Goal: Information Seeking & Learning: Find specific fact

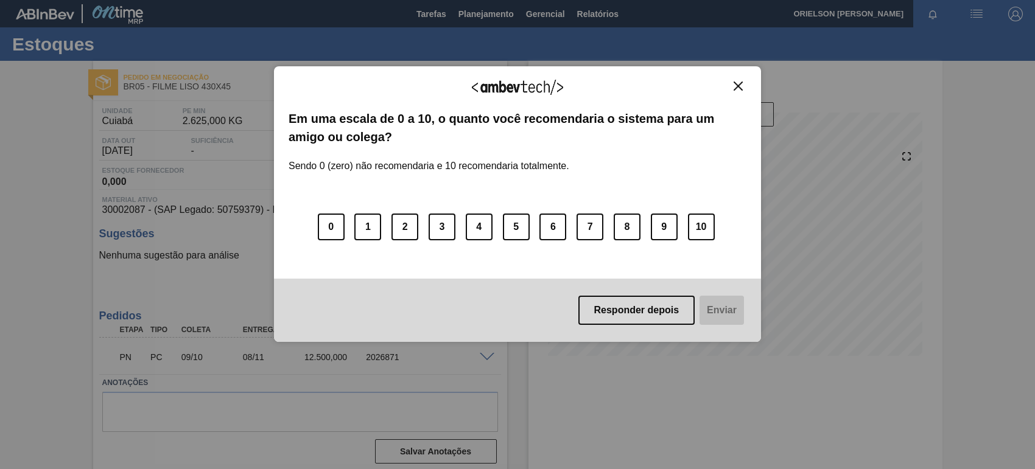
click at [731, 97] on div "Agradecemos seu feedback!" at bounding box center [518, 95] width 458 height 29
click at [735, 86] on img "Close" at bounding box center [738, 86] width 9 height 9
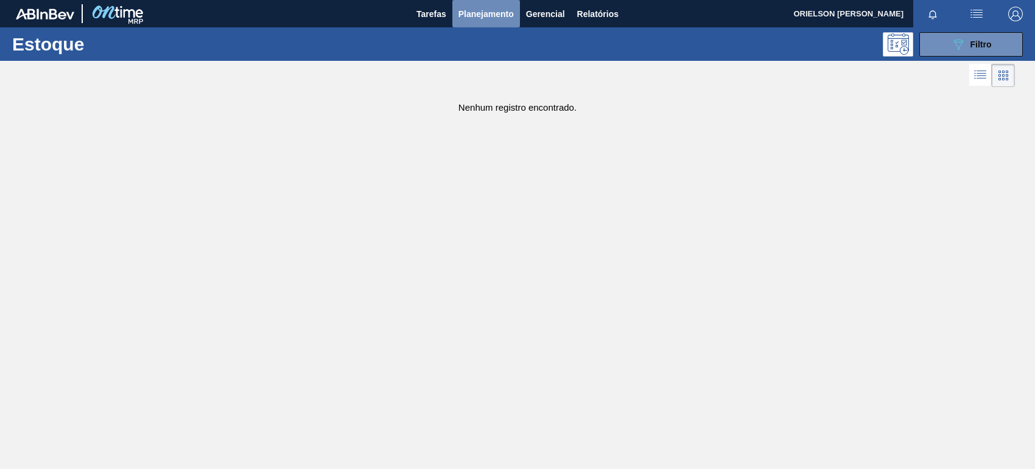
click at [487, 17] on span "Planejamento" at bounding box center [485, 14] width 55 height 15
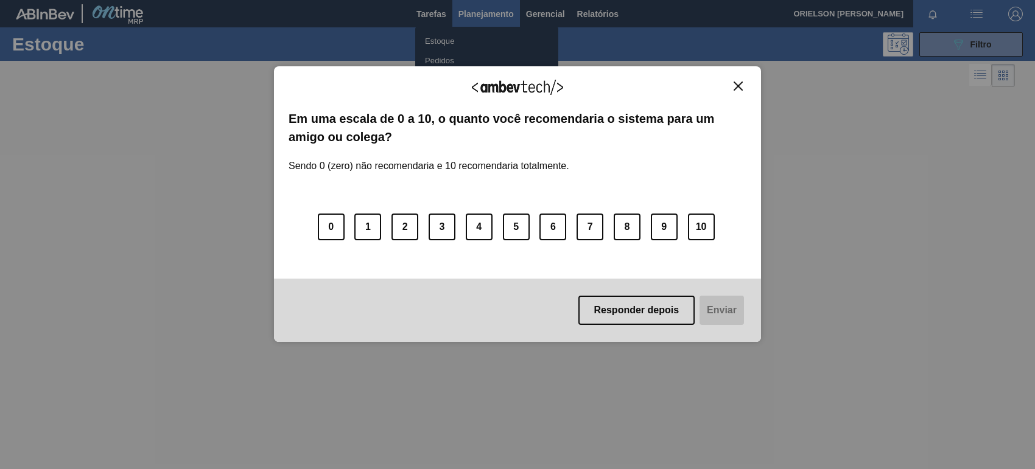
click at [732, 86] on div "Agradecemos seu feedback!" at bounding box center [518, 95] width 458 height 29
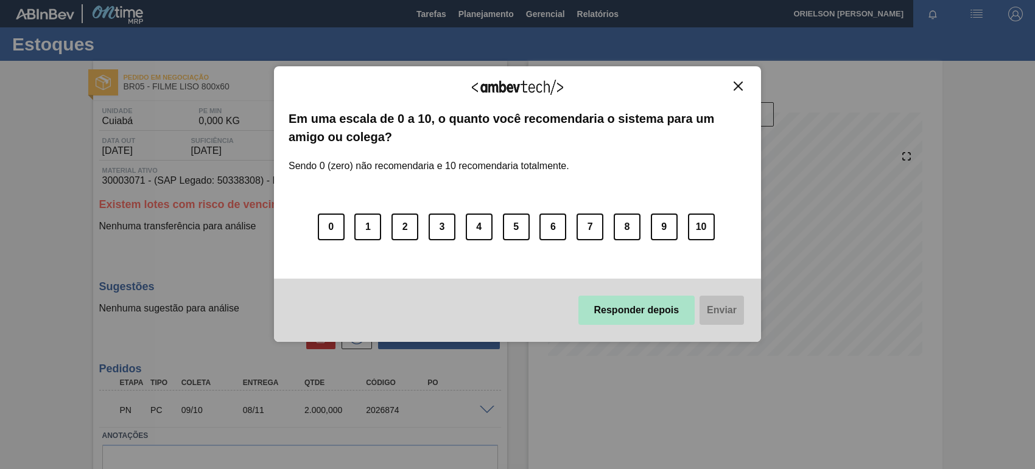
click at [664, 309] on button "Responder depois" at bounding box center [636, 310] width 117 height 29
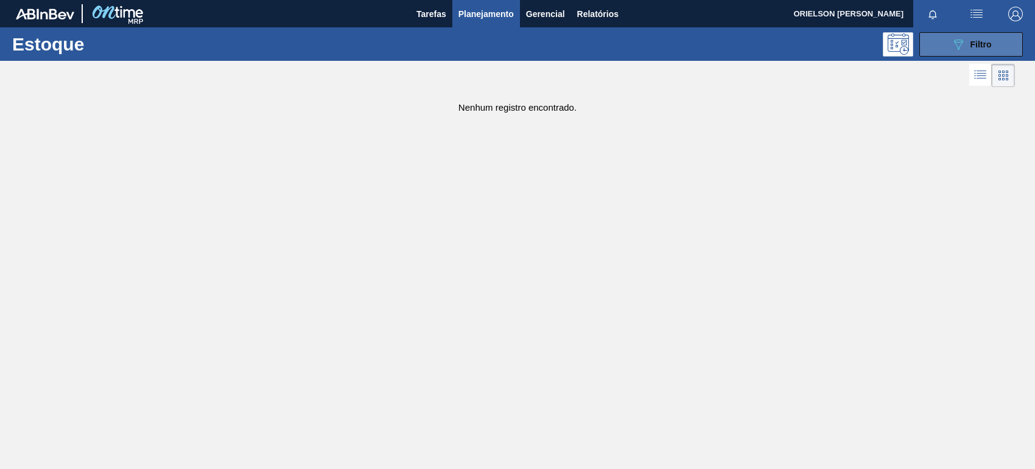
click at [992, 44] on button "089F7B8B-B2A5-4AFE-B5C0-19BA573D28AC Filtro" at bounding box center [970, 44] width 103 height 24
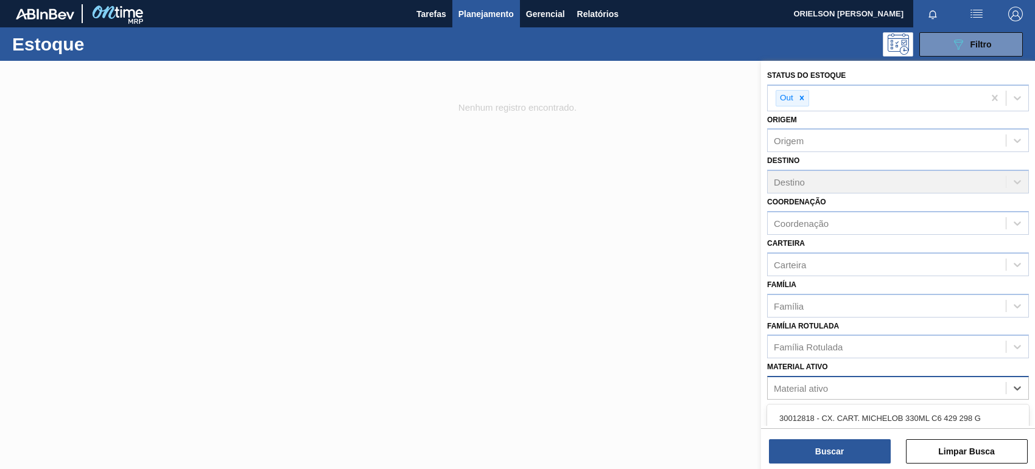
click at [950, 385] on div "Material ativo" at bounding box center [887, 389] width 238 height 18
type ativo "430"
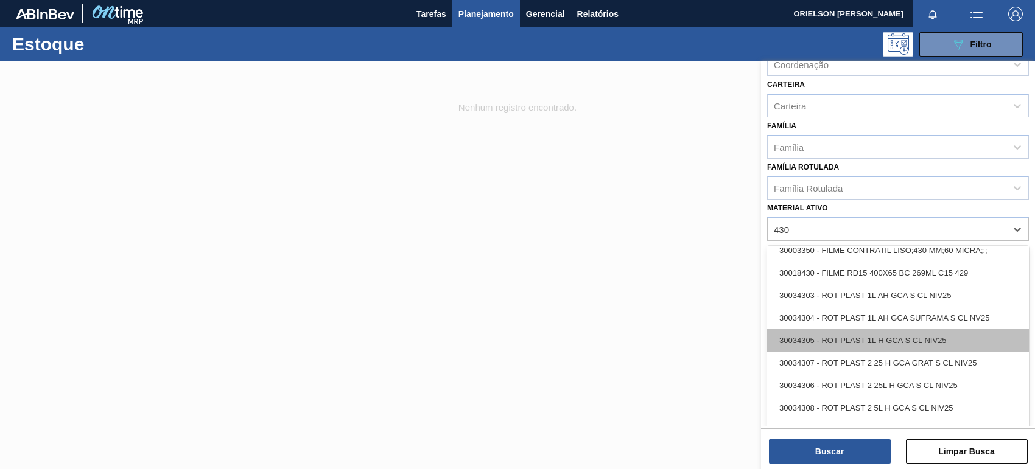
scroll to position [354, 0]
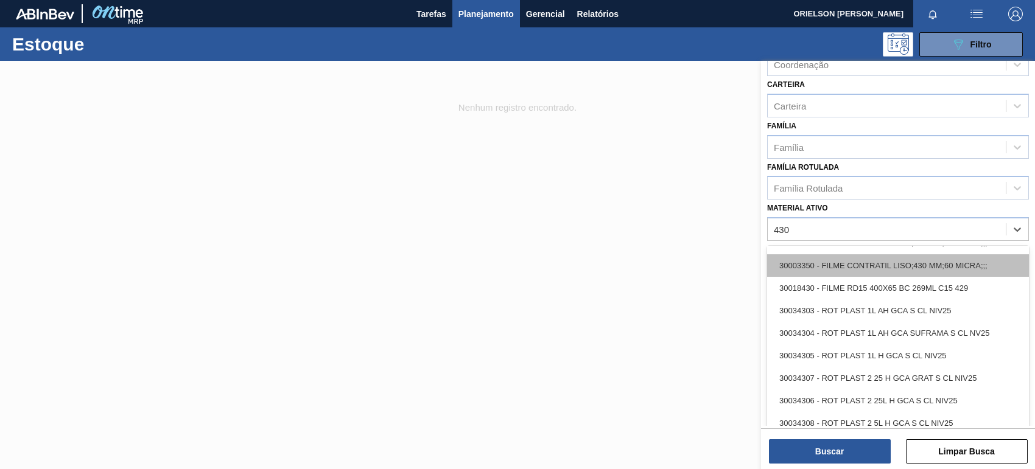
click at [962, 264] on div "30003350 - FILME CONTRATIL LISO;430 MM;60 MICRA;;;" at bounding box center [898, 265] width 262 height 23
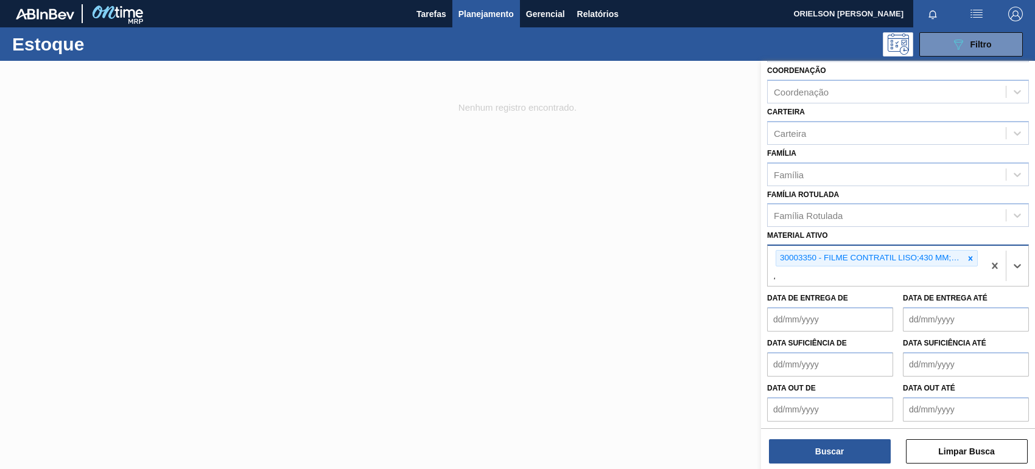
scroll to position [159, 0]
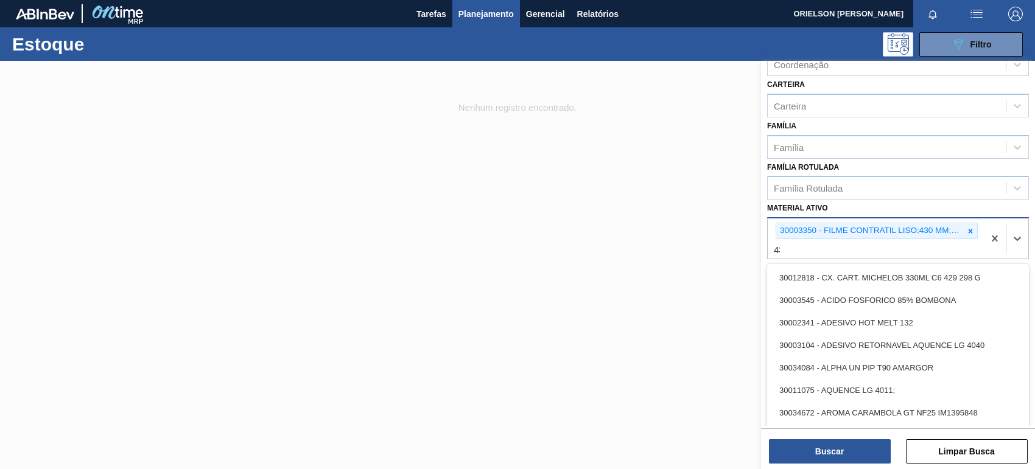
type ativo "430"
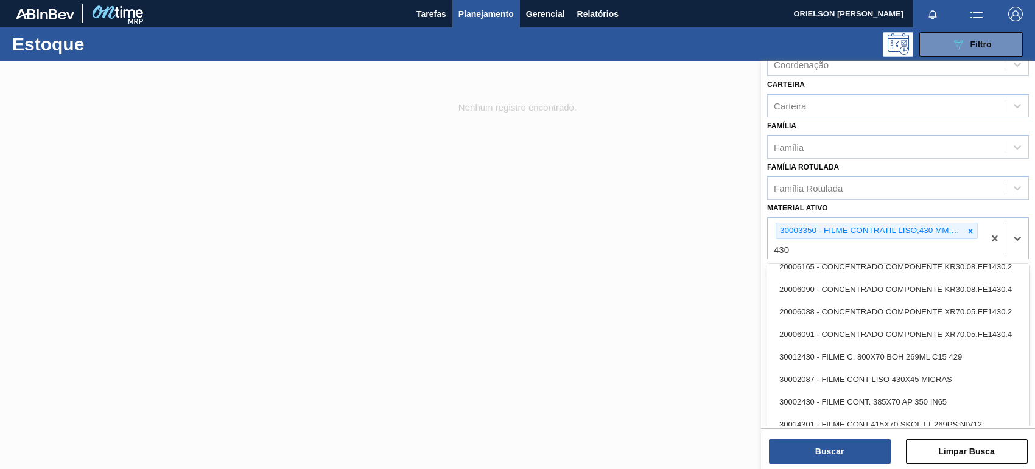
scroll to position [194, 0]
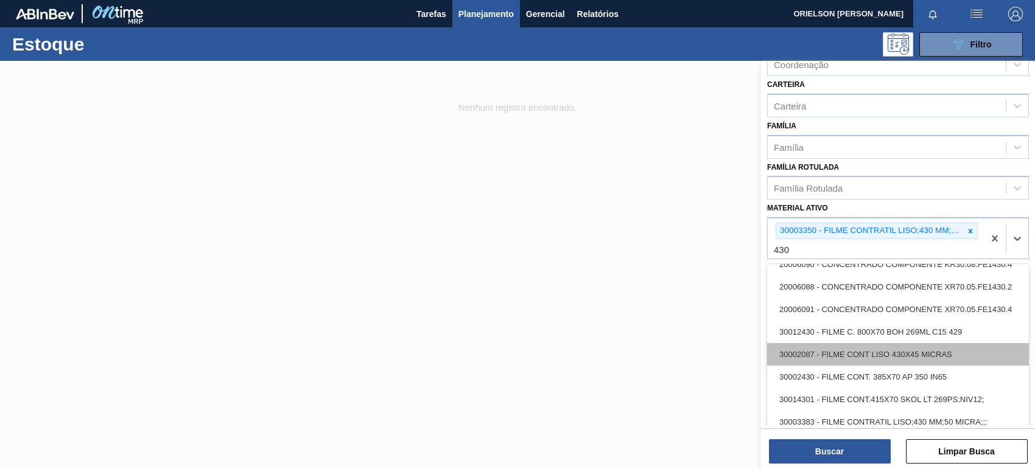
click at [962, 356] on div "30002087 - FILME CONT LISO 430X45 MICRAS" at bounding box center [898, 354] width 262 height 23
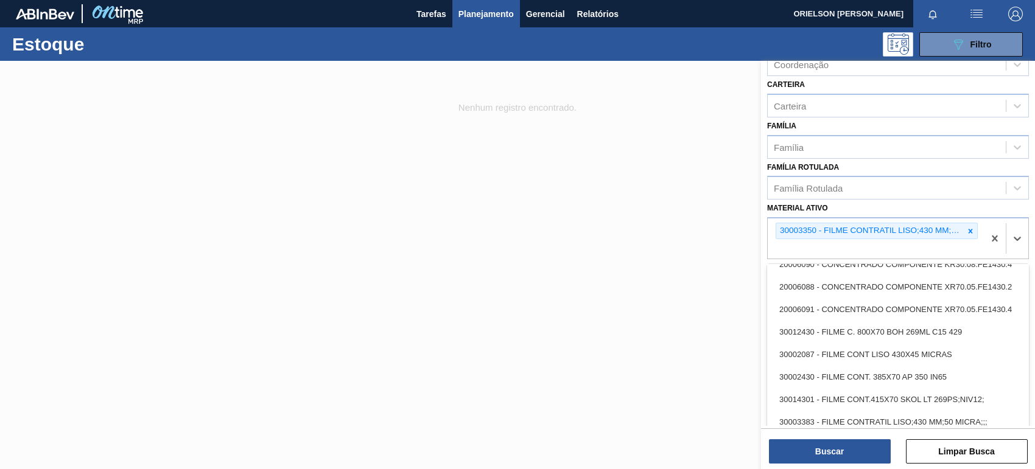
scroll to position [154, 0]
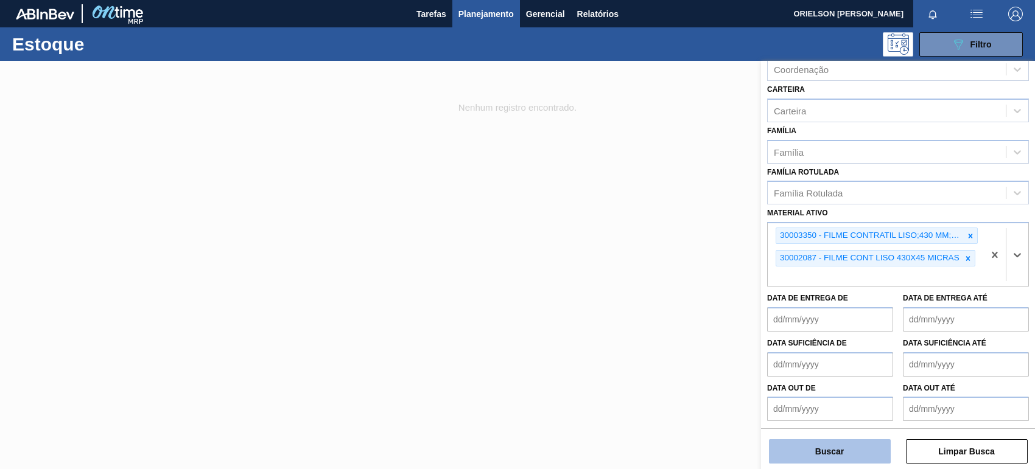
click at [857, 449] on button "Buscar" at bounding box center [830, 452] width 122 height 24
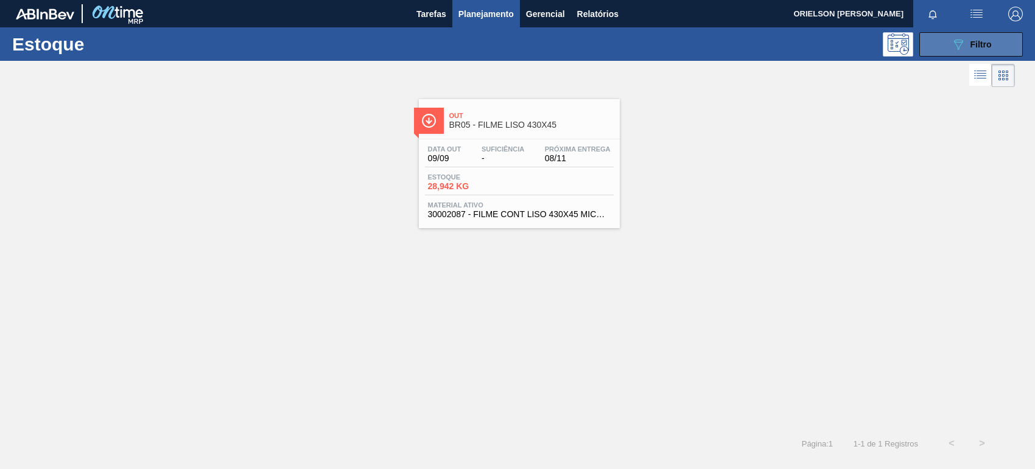
click at [961, 38] on icon "089F7B8B-B2A5-4AFE-B5C0-19BA573D28AC" at bounding box center [958, 44] width 15 height 15
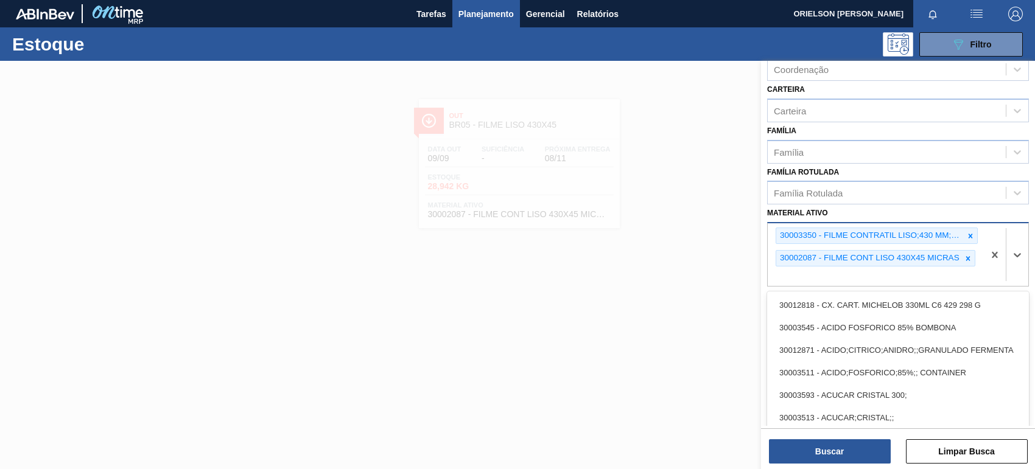
click at [932, 268] on div "30003350 - FILME CONTRATIL LISO;430 MM;60 MICRA;;; 30002087 - FILME CONT LISO 4…" at bounding box center [876, 254] width 216 height 63
type ativo "430"
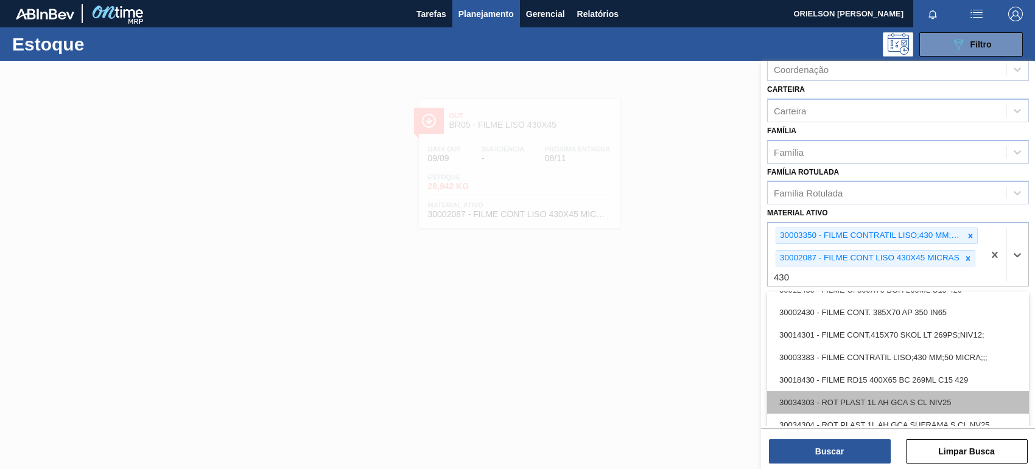
scroll to position [240, 0]
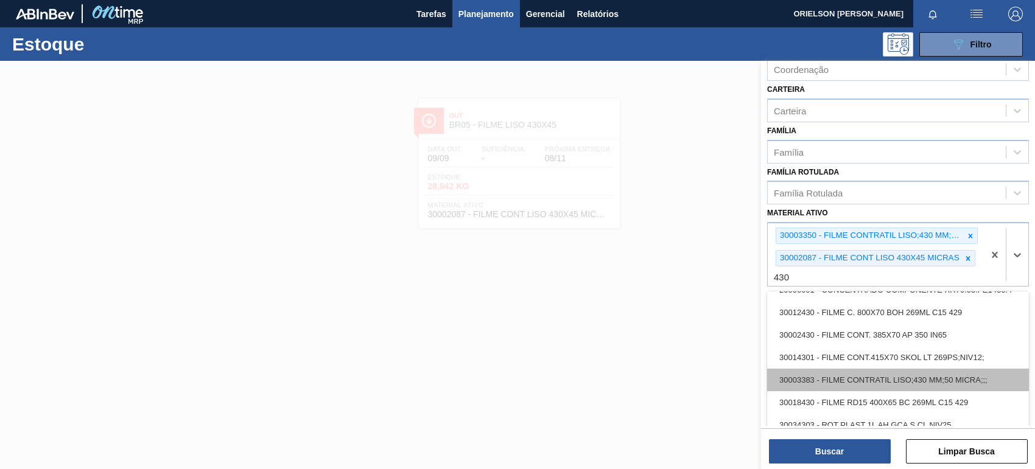
click at [1000, 372] on div "30003383 - FILME CONTRATIL LISO;430 MM;50 MICRA;;;" at bounding box center [898, 380] width 262 height 23
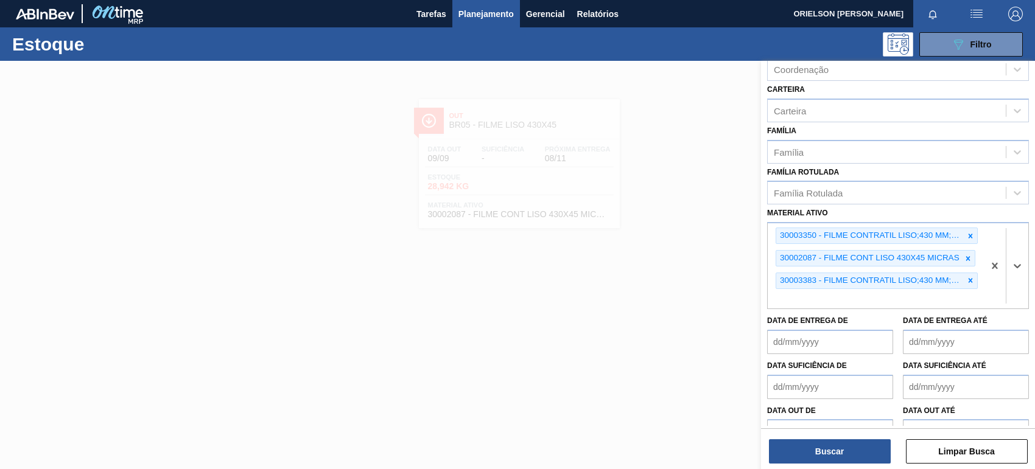
click at [895, 452] on div "Buscar Limpar Busca" at bounding box center [898, 446] width 274 height 34
click at [872, 452] on button "Buscar" at bounding box center [830, 452] width 122 height 24
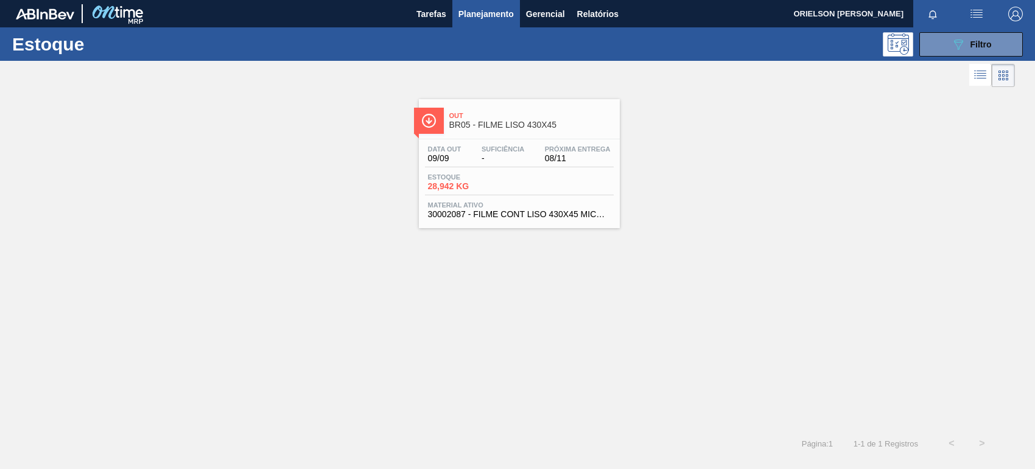
click at [948, 66] on div at bounding box center [507, 75] width 1015 height 29
click at [942, 44] on button "089F7B8B-B2A5-4AFE-B5C0-19BA573D28AC Filtro" at bounding box center [970, 44] width 103 height 24
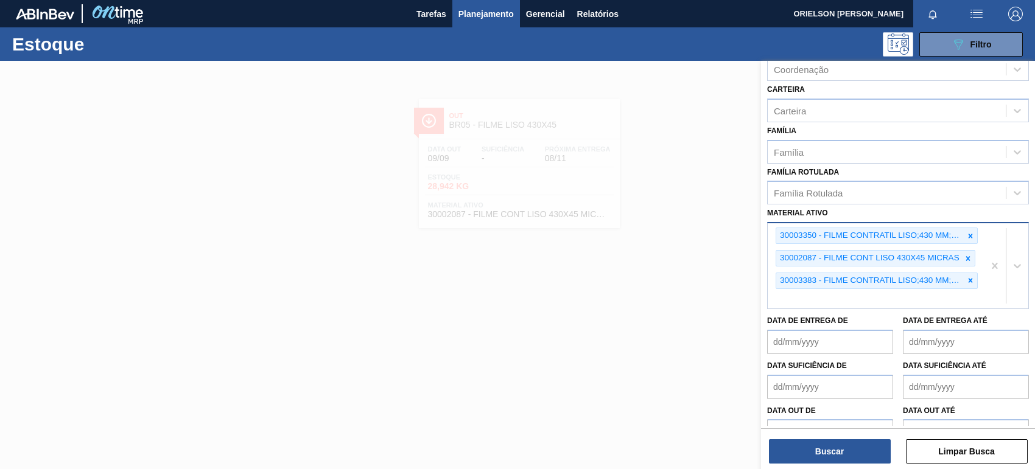
click at [893, 294] on div "30003350 - FILME CONTRATIL LISO;430 MM;60 MICRA;;; 30002087 - FILME CONT LISO 4…" at bounding box center [876, 265] width 216 height 85
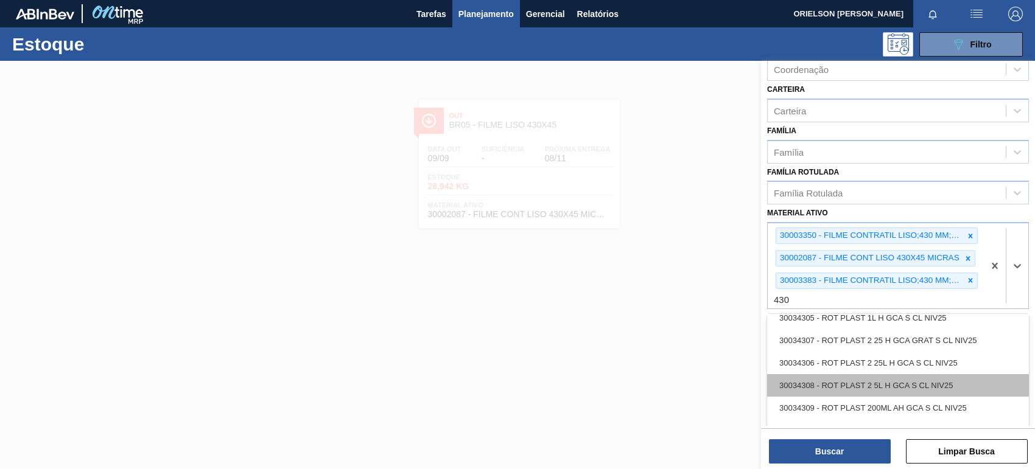
scroll to position [393, 0]
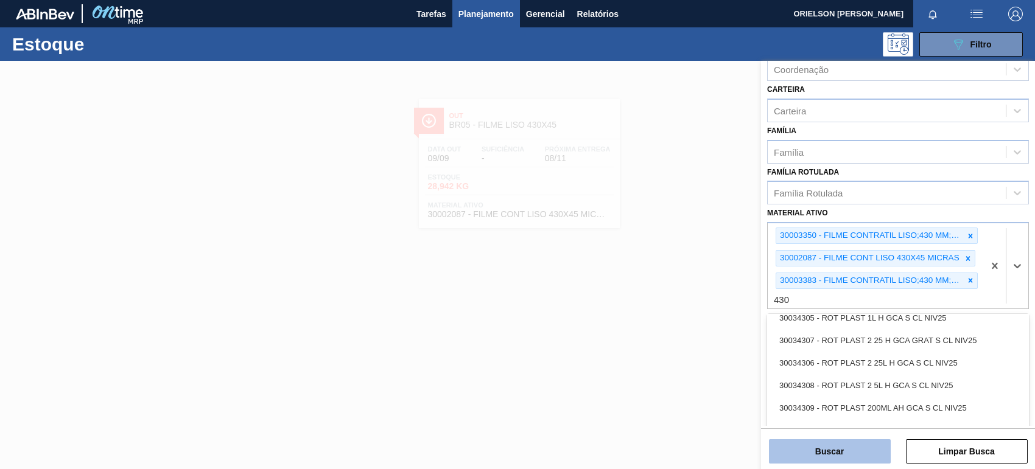
type ativo "430"
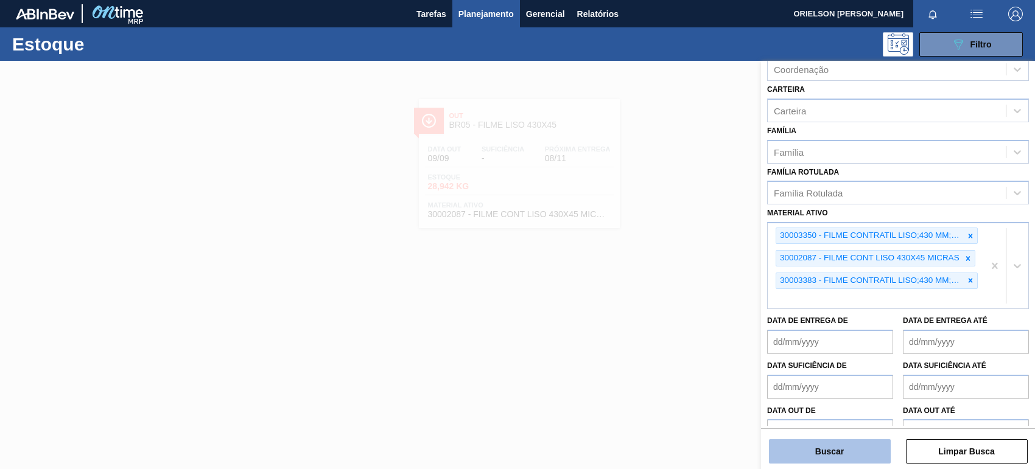
click at [843, 443] on button "Buscar" at bounding box center [830, 452] width 122 height 24
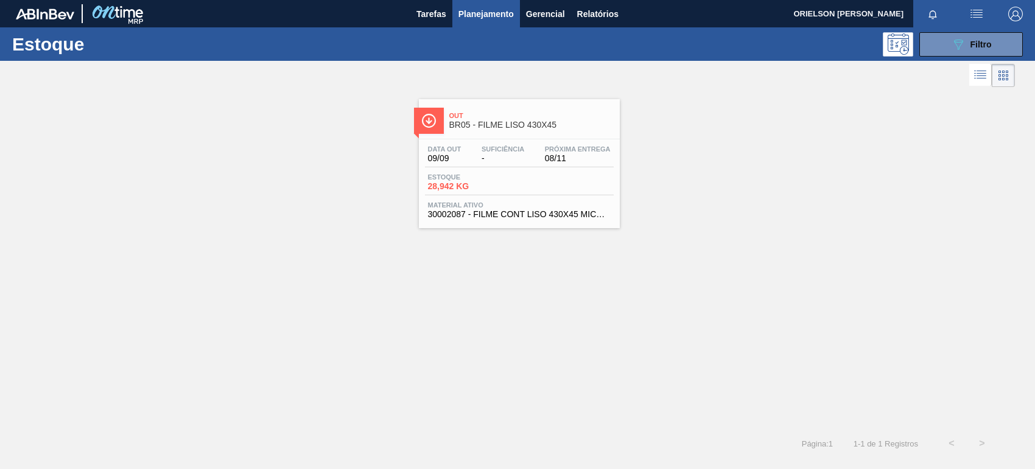
click at [491, 162] on span "-" at bounding box center [503, 158] width 43 height 9
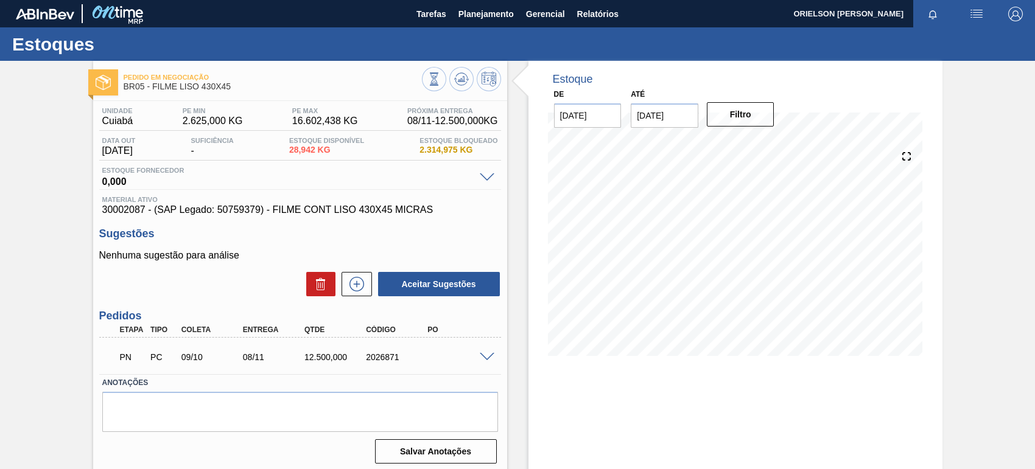
click at [127, 215] on span "30002087 - (SAP Legado: 50759379) - FILME CONT LISO 430X45 MICRAS" at bounding box center [300, 210] width 396 height 11
copy span "30002087"
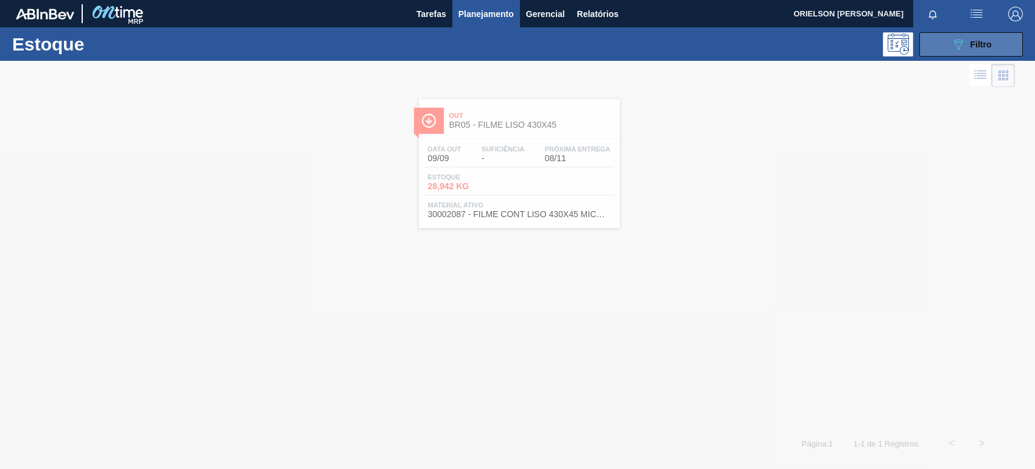
click at [951, 32] on button "089F7B8B-B2A5-4AFE-B5C0-19BA573D28AC Filtro" at bounding box center [970, 44] width 103 height 24
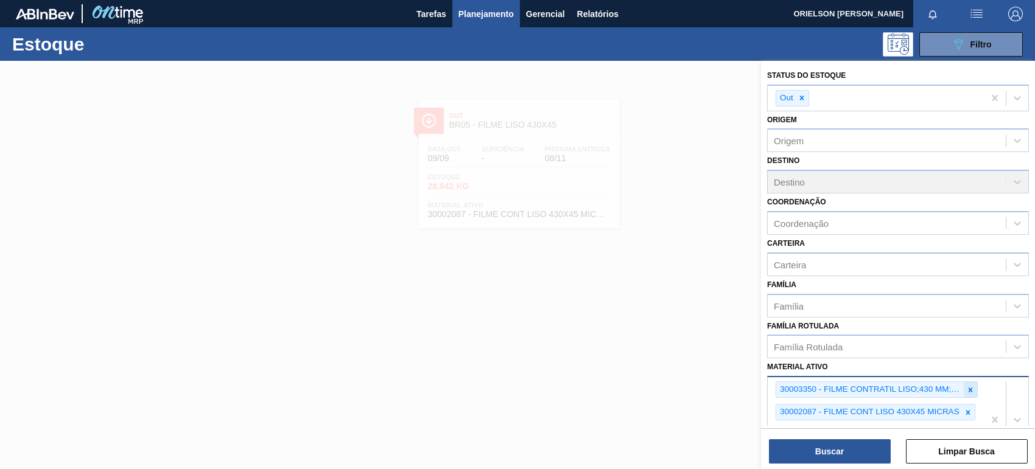
click at [971, 390] on icon at bounding box center [970, 390] width 9 height 9
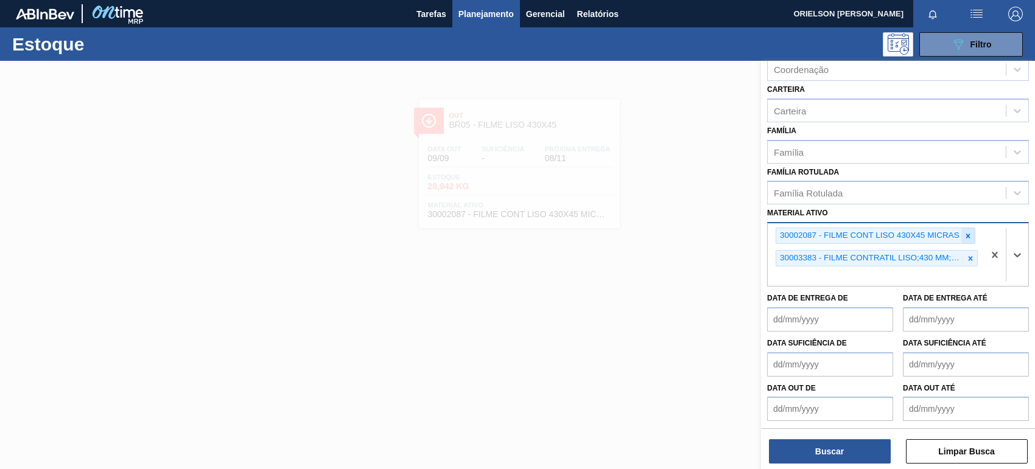
click at [965, 234] on icon at bounding box center [968, 236] width 9 height 9
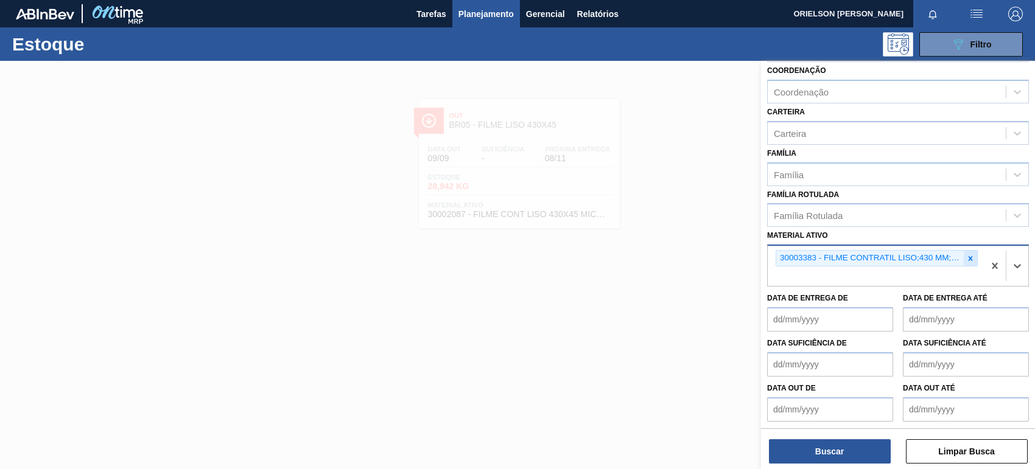
click at [967, 256] on icon at bounding box center [970, 258] width 9 height 9
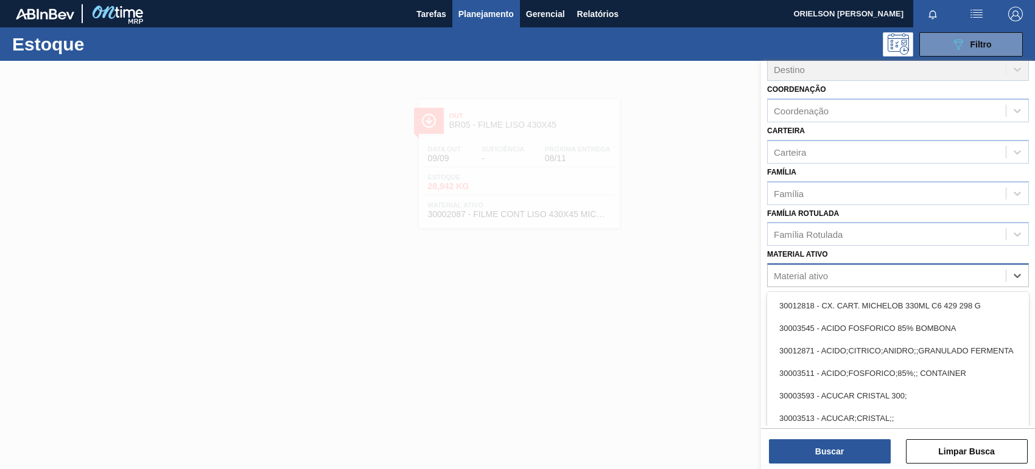
click at [896, 266] on div "option 30003383 - FILME CONTRATIL LISO;430 MM;50 MICRA;;;, deselected. option 3…" at bounding box center [898, 276] width 262 height 24
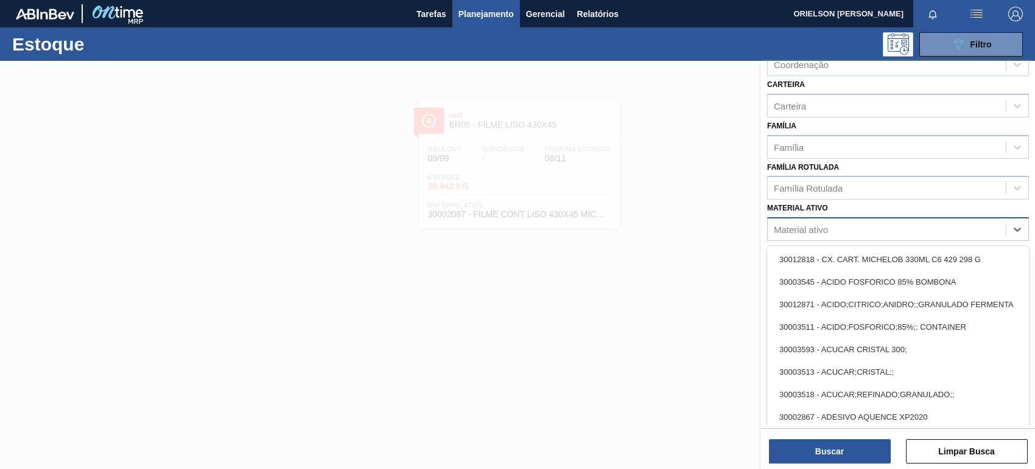
click at [816, 229] on div "Status do Estoque Out Origem Origem Destino Destino Coordenação Coordenação Car…" at bounding box center [898, 142] width 274 height 480
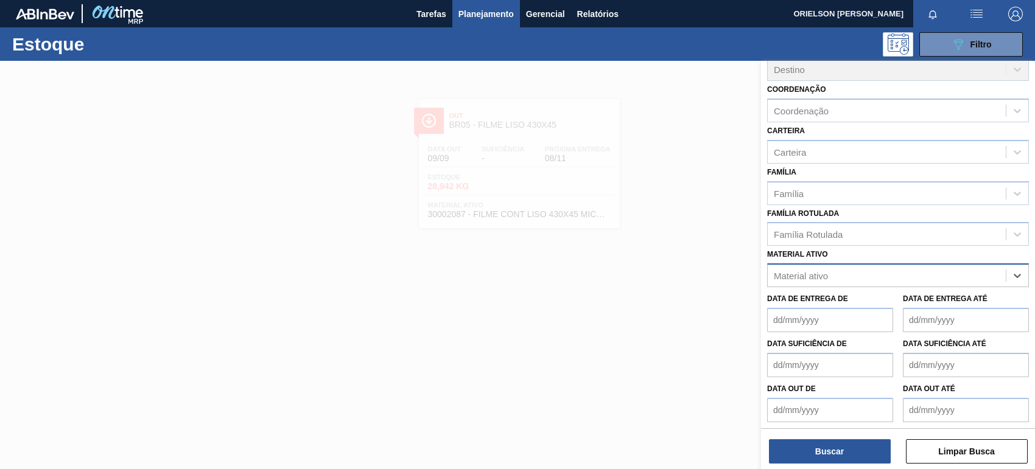
click at [826, 268] on div "option 30003383 - FILME CONTRATIL LISO;430 MM;50 MICRA;;;, deselected. Select i…" at bounding box center [898, 276] width 262 height 24
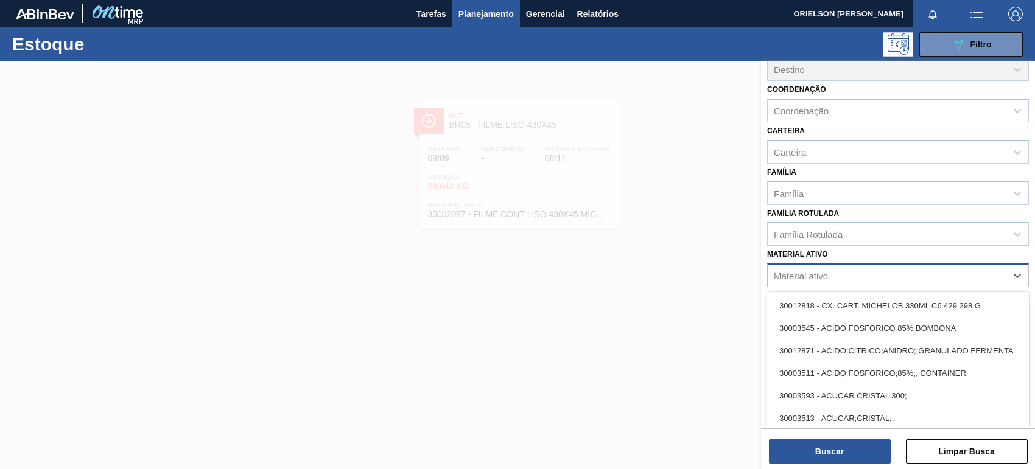
scroll to position [159, 0]
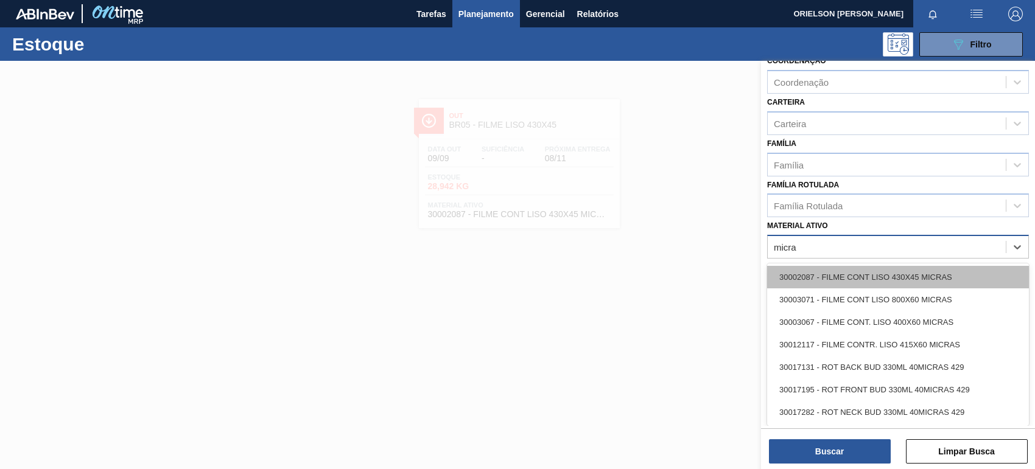
type ativo "micras"
click at [863, 279] on div "30002087 - FILME CONT LISO 430X45 MICRAS" at bounding box center [898, 279] width 262 height 23
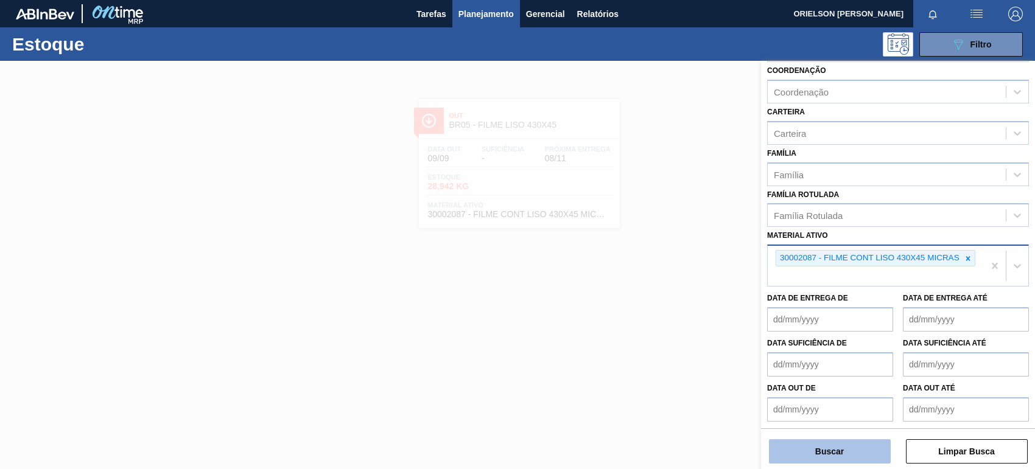
click at [867, 457] on button "Buscar" at bounding box center [830, 452] width 122 height 24
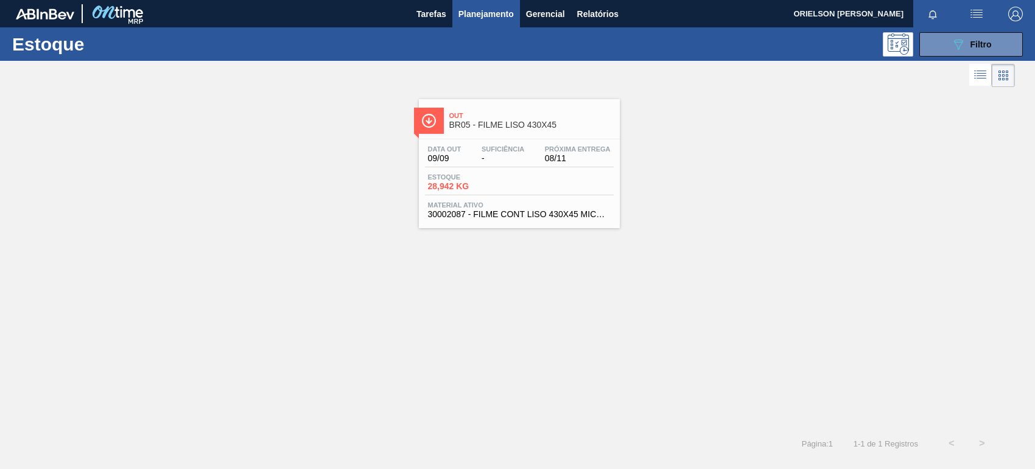
click at [500, 195] on div "Estoque 28,942 KG" at bounding box center [519, 184] width 189 height 22
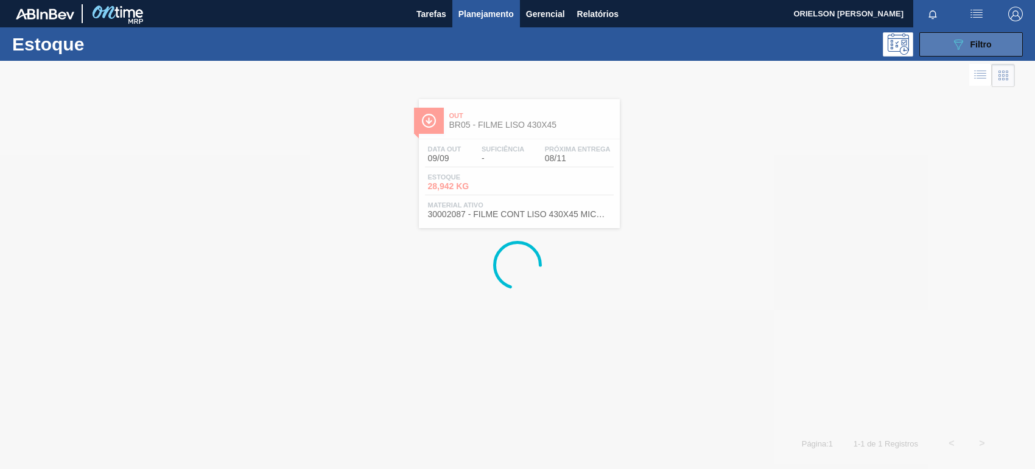
click at [978, 40] on span "Filtro" at bounding box center [980, 45] width 21 height 10
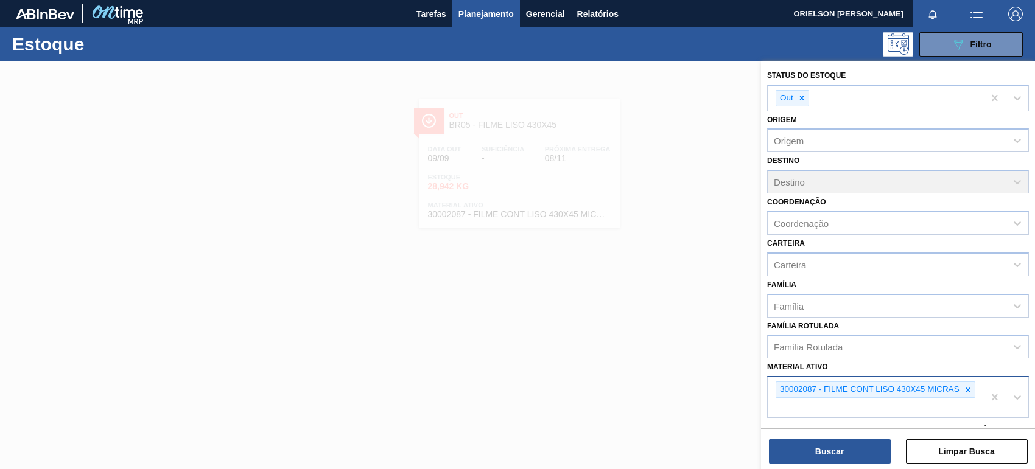
click at [905, 402] on div "30002087 - FILME CONT LISO 430X45 MICRAS" at bounding box center [876, 397] width 216 height 40
type ativo "micra"
click at [939, 310] on div "Família" at bounding box center [887, 306] width 238 height 18
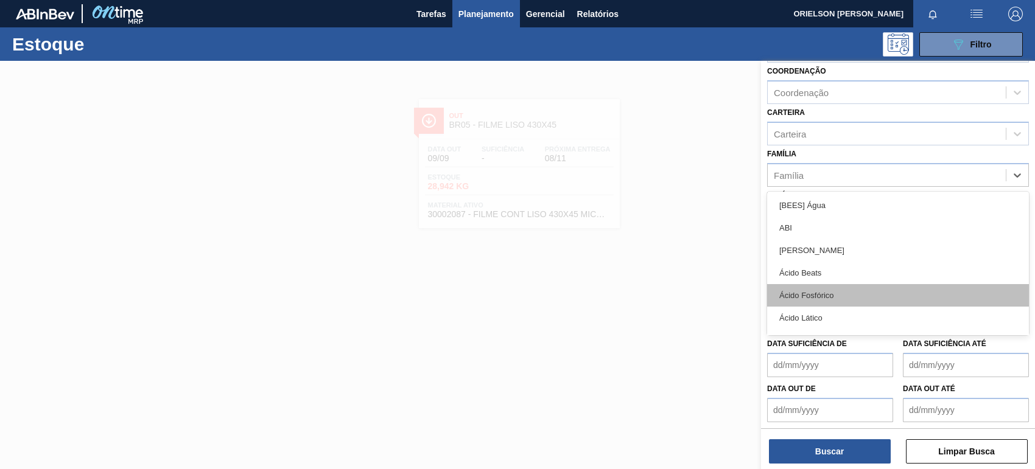
scroll to position [131, 0]
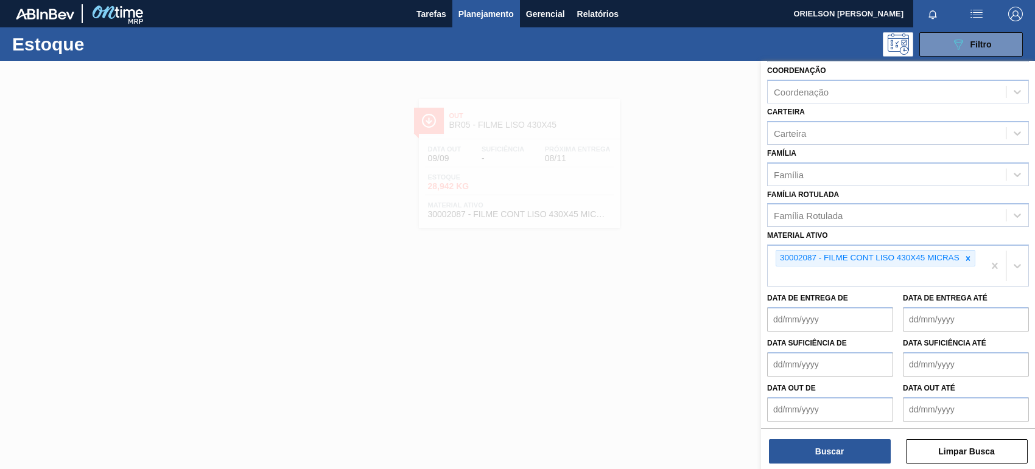
click at [810, 380] on div "Data out de" at bounding box center [830, 401] width 126 height 42
click at [822, 272] on div "30002087 - FILME CONT LISO 430X45 MICRAS" at bounding box center [876, 266] width 216 height 40
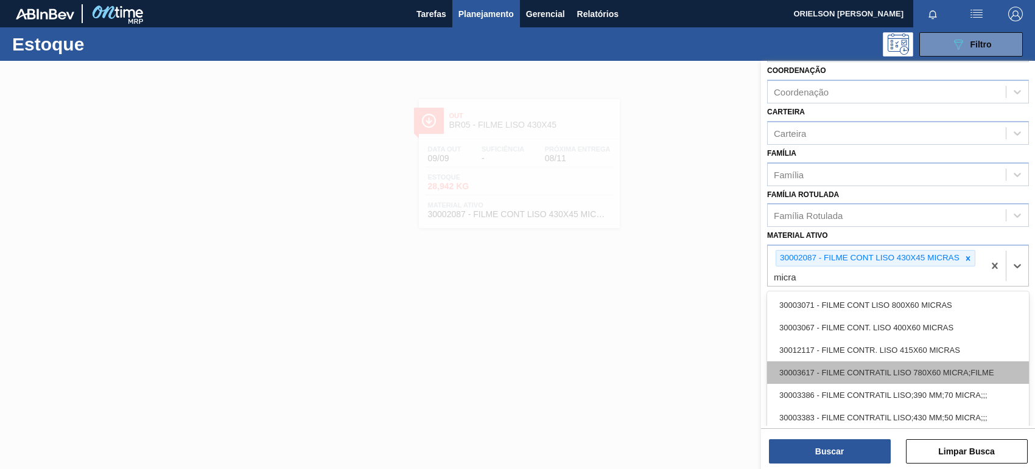
scroll to position [76, 0]
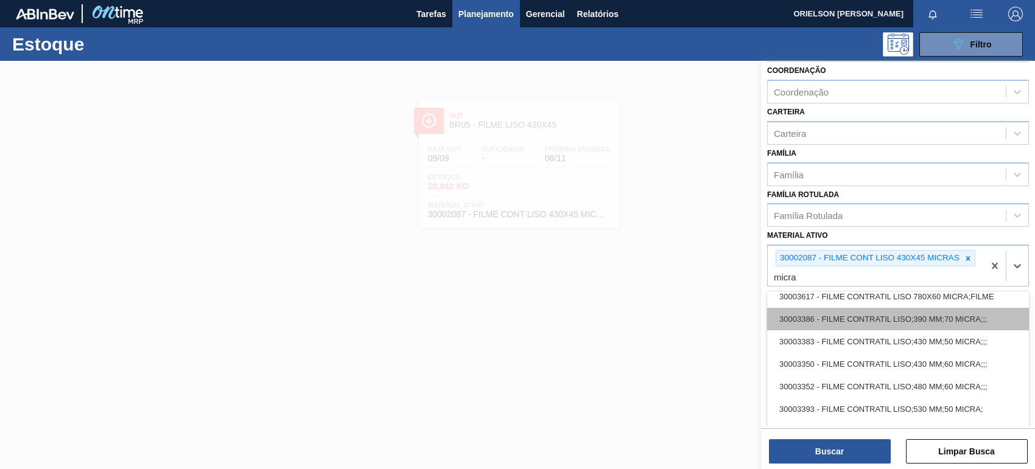
drag, startPoint x: 1007, startPoint y: 364, endPoint x: 1004, endPoint y: 318, distance: 45.8
click at [1004, 318] on div "30003071 - FILME CONT LISO 800X60 MICRAS 30003067 - FILME CONT. LISO 400X60 MIC…" at bounding box center [898, 379] width 262 height 175
type ativo "micra"
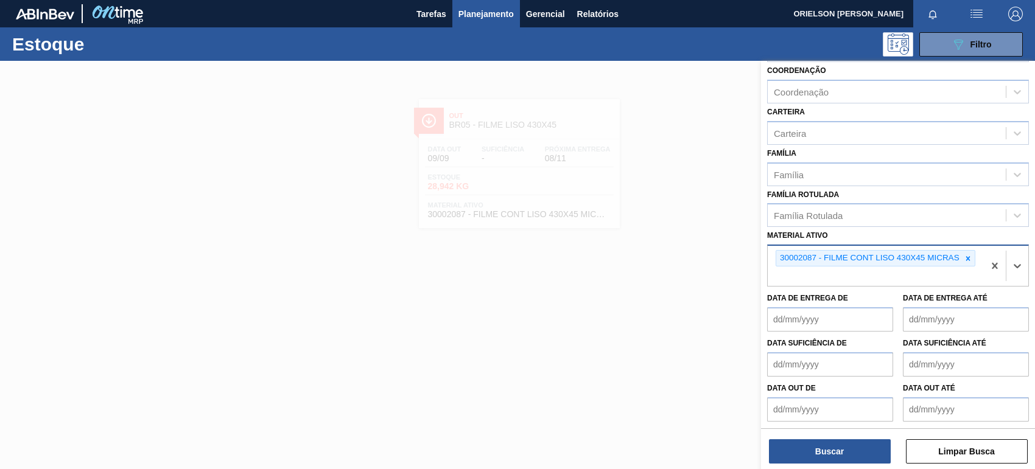
click at [847, 284] on div "30002087 - FILME CONT LISO 430X45 MICRAS" at bounding box center [876, 266] width 216 height 40
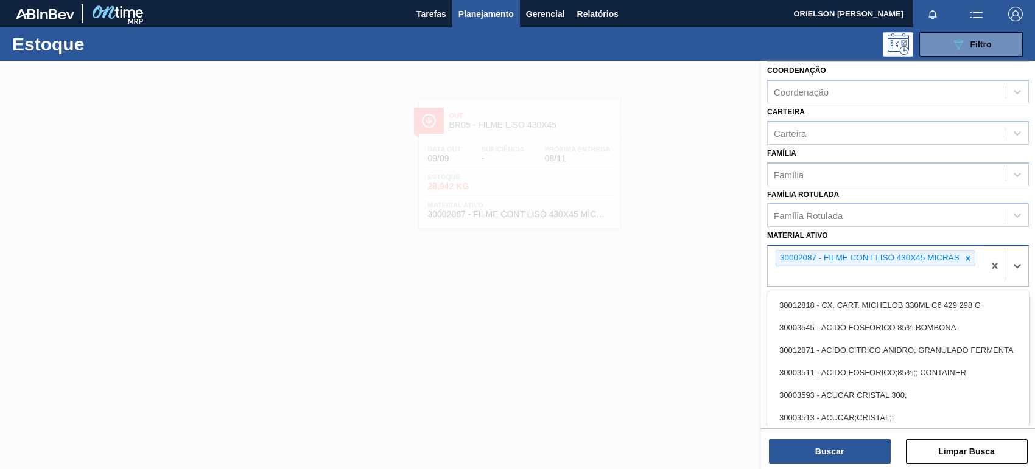
click at [847, 278] on div "30002087 - FILME CONT LISO 430X45 MICRAS" at bounding box center [876, 266] width 216 height 40
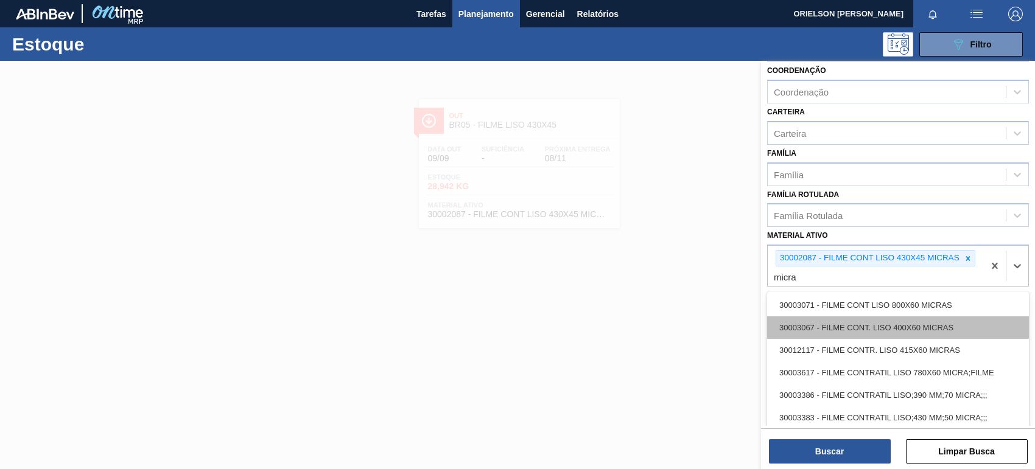
type ativo "micra"
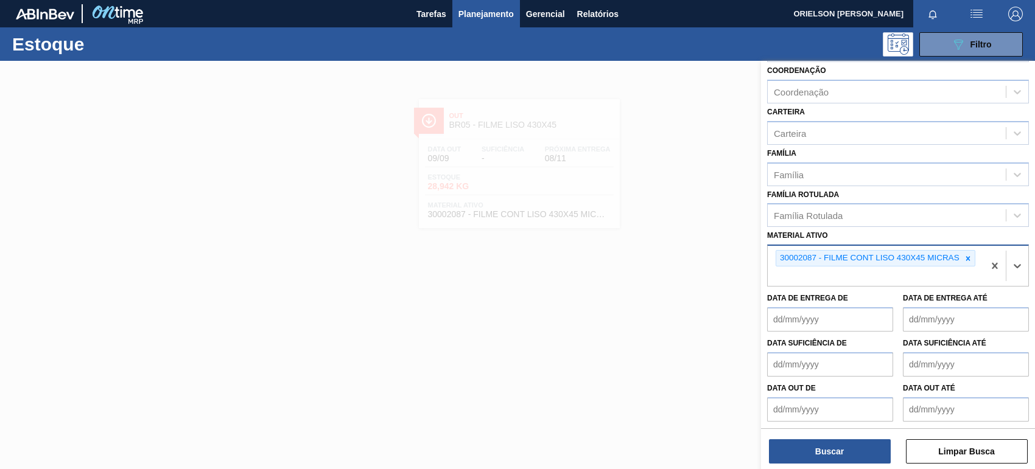
click at [872, 284] on div "30002087 - FILME CONT LISO 430X45 MICRAS" at bounding box center [876, 266] width 216 height 40
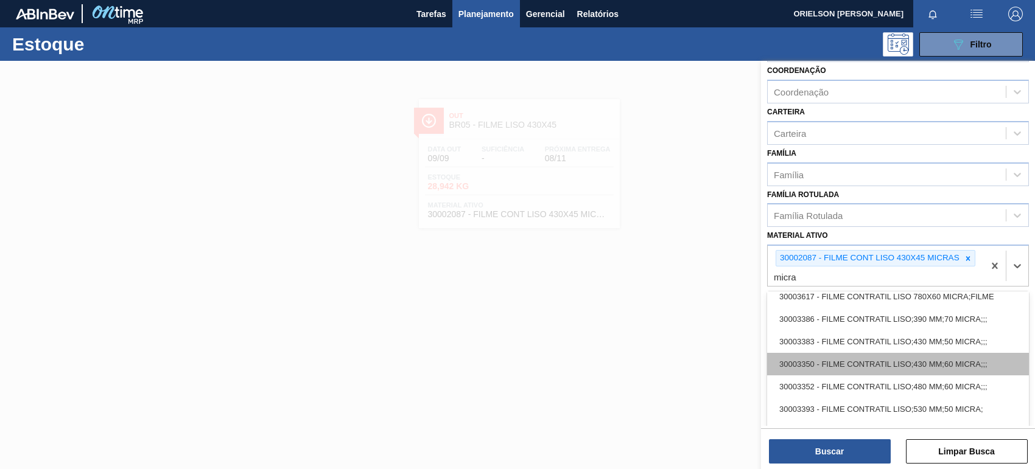
type ativo "micra"
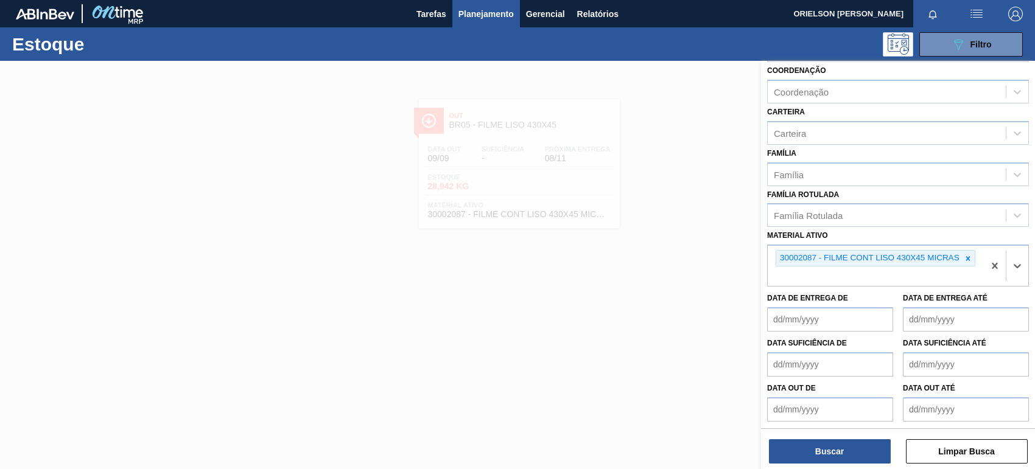
drag, startPoint x: 962, startPoint y: 257, endPoint x: 951, endPoint y: 247, distance: 14.6
click at [962, 257] on div at bounding box center [967, 258] width 13 height 15
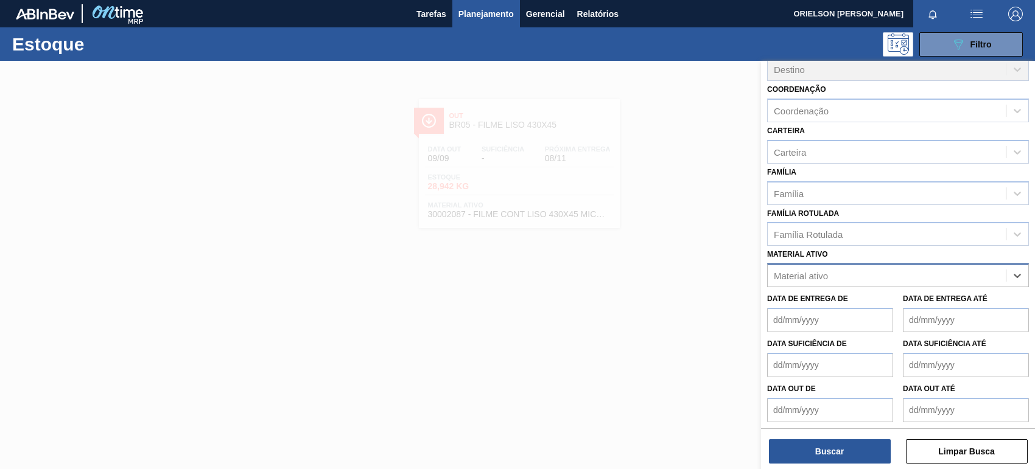
click at [880, 276] on div "option 30002087 - FILME CONT LISO 430X45 MICRAS, deselected. Select is focused …" at bounding box center [898, 276] width 262 height 24
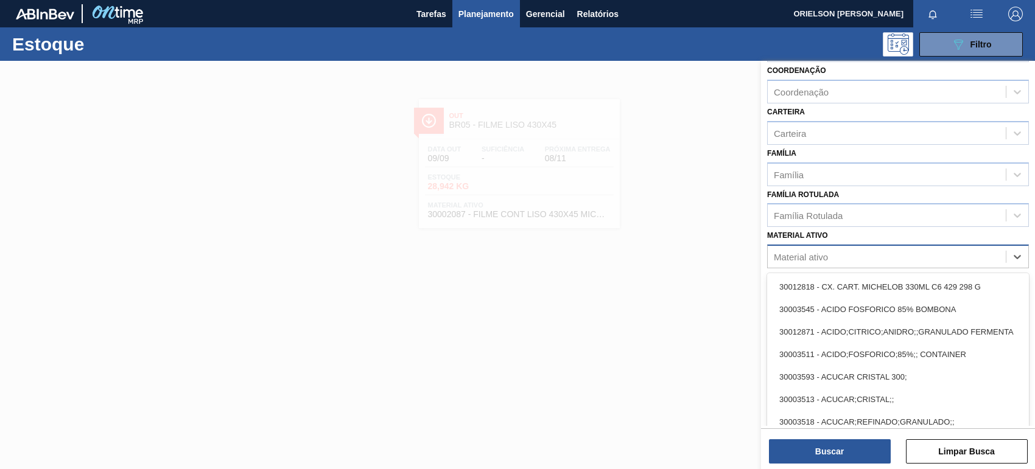
click at [833, 259] on div "Material ativo option 30002087 - FILME CONT LISO 430X45 MICRAS, deselected. opt…" at bounding box center [898, 247] width 262 height 41
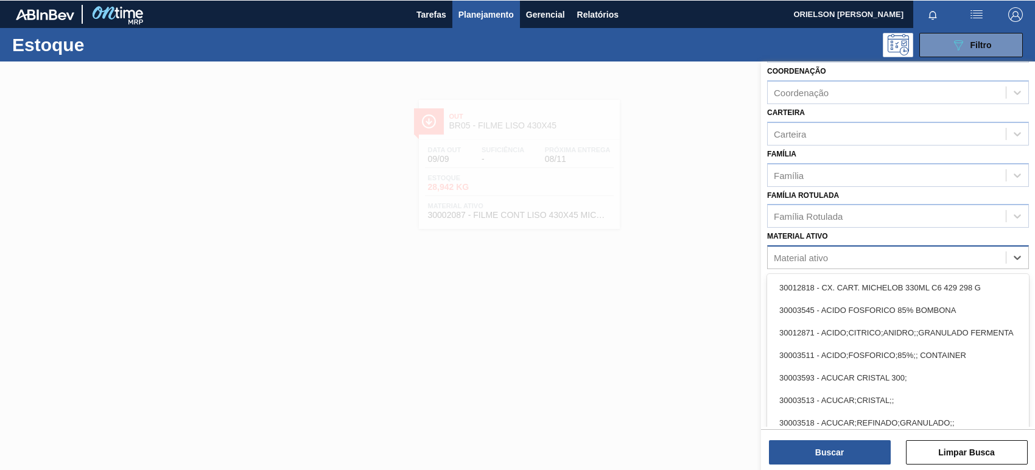
scroll to position [113, 0]
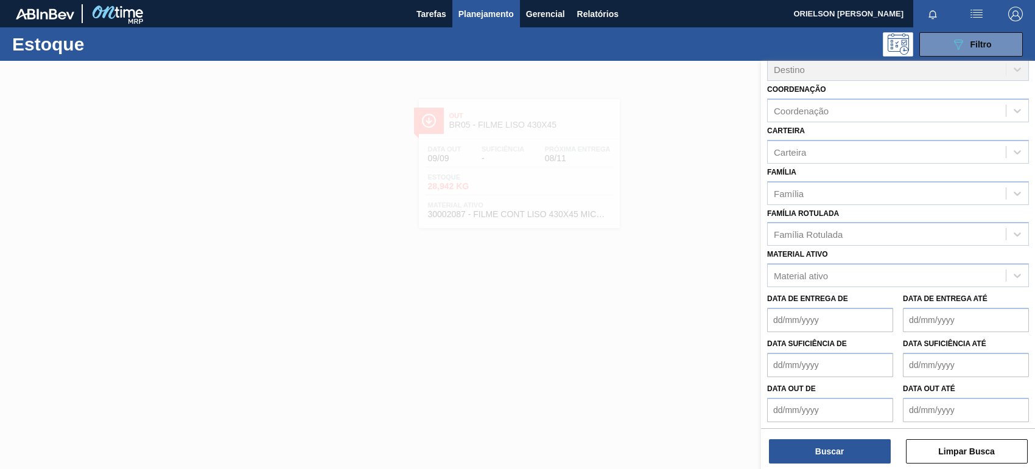
click at [832, 256] on div "Material ativo Material ativo" at bounding box center [898, 266] width 262 height 41
click at [826, 271] on div "Material ativo" at bounding box center [801, 276] width 54 height 10
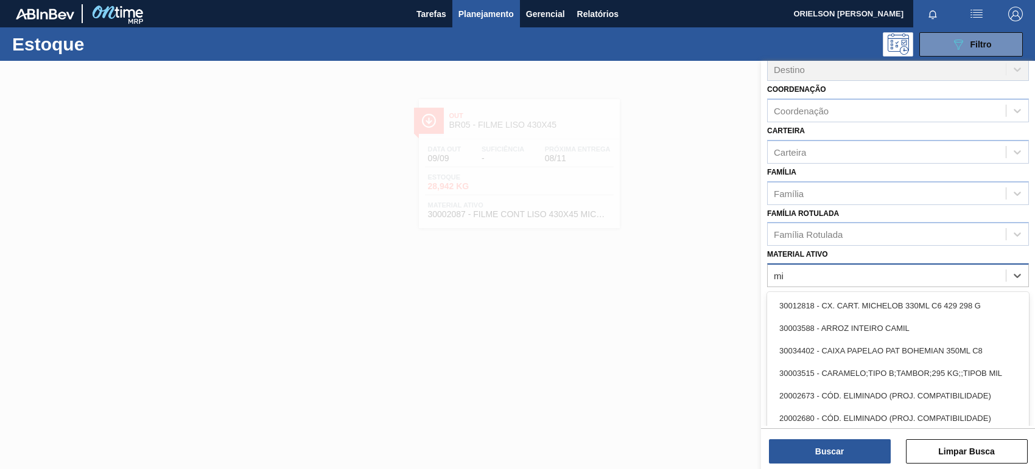
type ativo "m"
click at [859, 264] on div "Material ativo" at bounding box center [898, 276] width 262 height 24
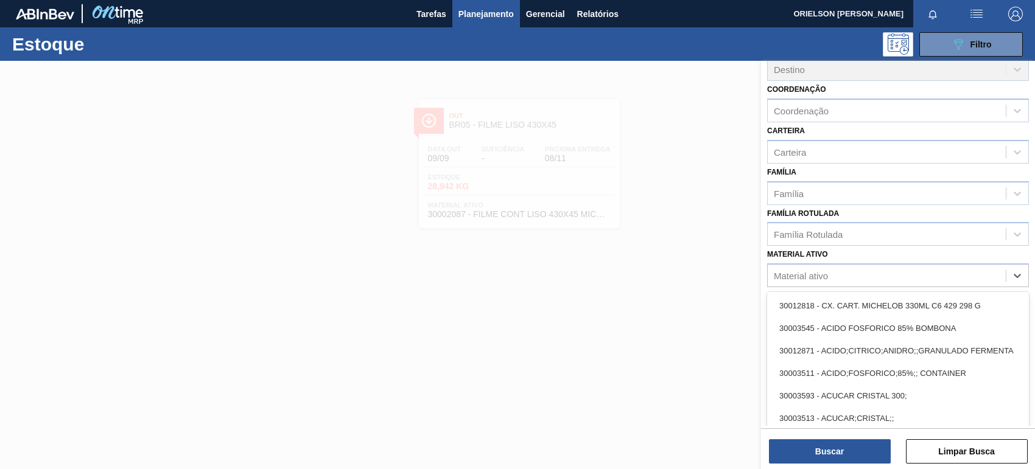
paste ativo "30003383"
type ativo "30003383"
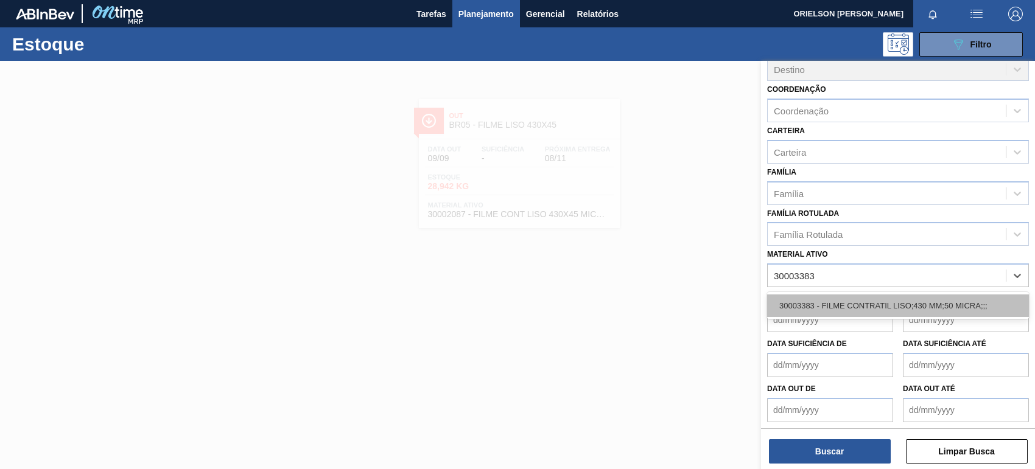
click at [855, 306] on div "30003383 - FILME CONTRATIL LISO;430 MM;50 MICRA;;;" at bounding box center [898, 306] width 262 height 23
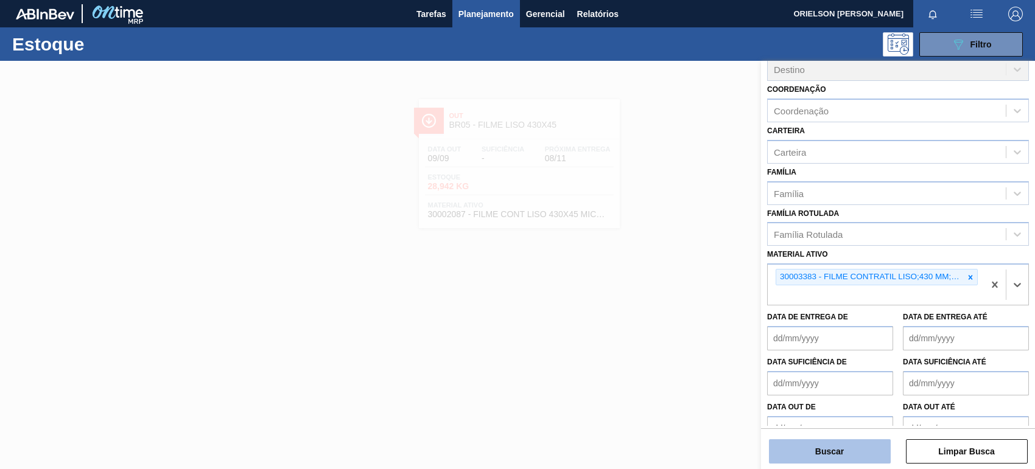
click at [846, 446] on button "Buscar" at bounding box center [830, 452] width 122 height 24
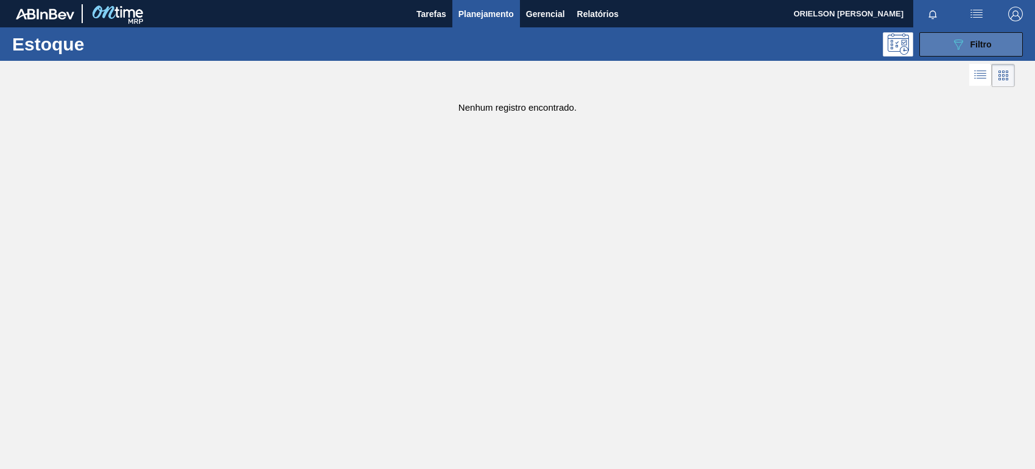
click at [945, 37] on button "089F7B8B-B2A5-4AFE-B5C0-19BA573D28AC Filtro" at bounding box center [970, 44] width 103 height 24
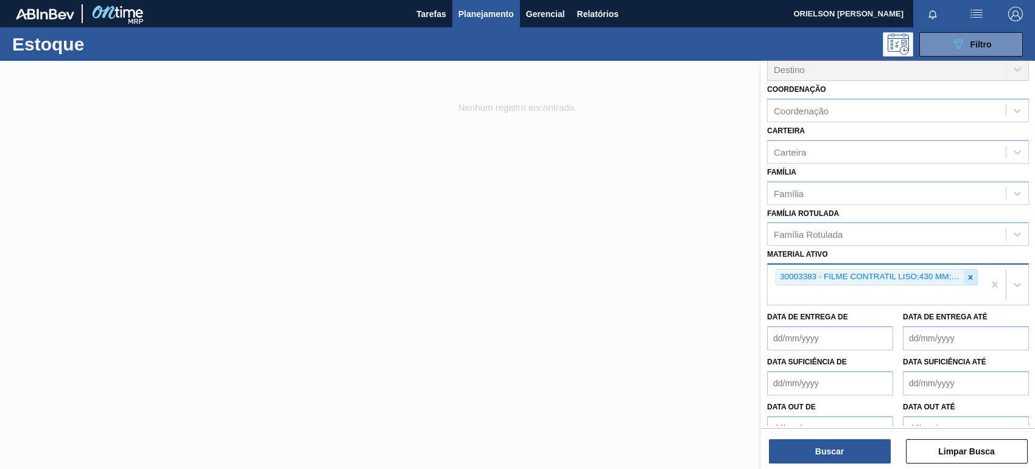
click at [973, 272] on div at bounding box center [970, 277] width 13 height 15
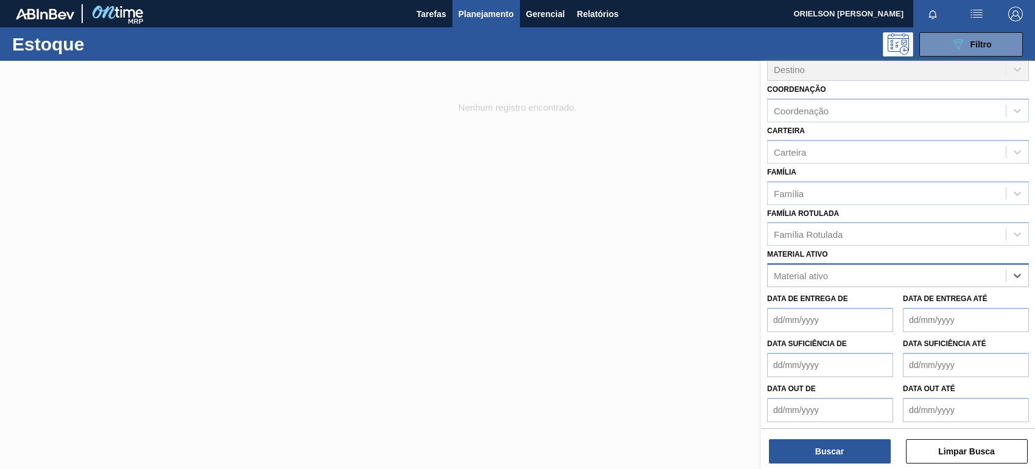
click at [965, 280] on div "Material ativo" at bounding box center [887, 276] width 238 height 18
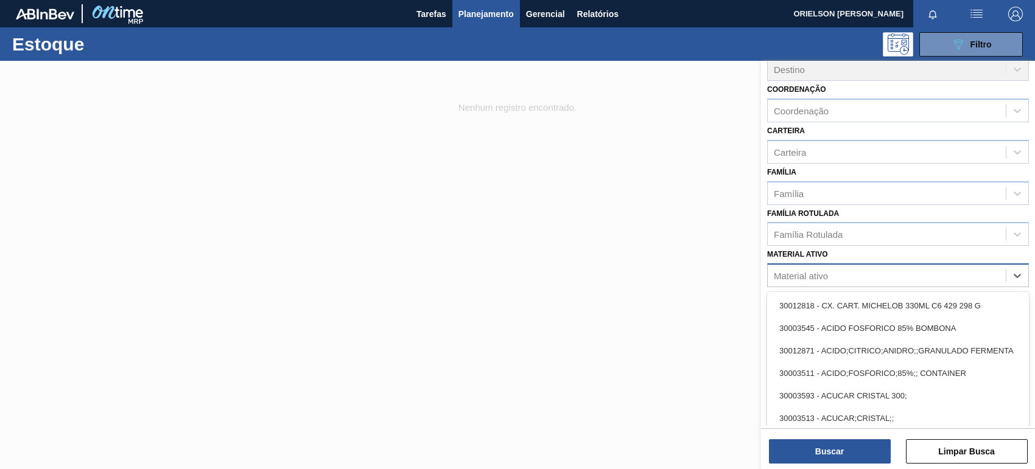
click at [947, 270] on div "Material ativo" at bounding box center [887, 276] width 238 height 18
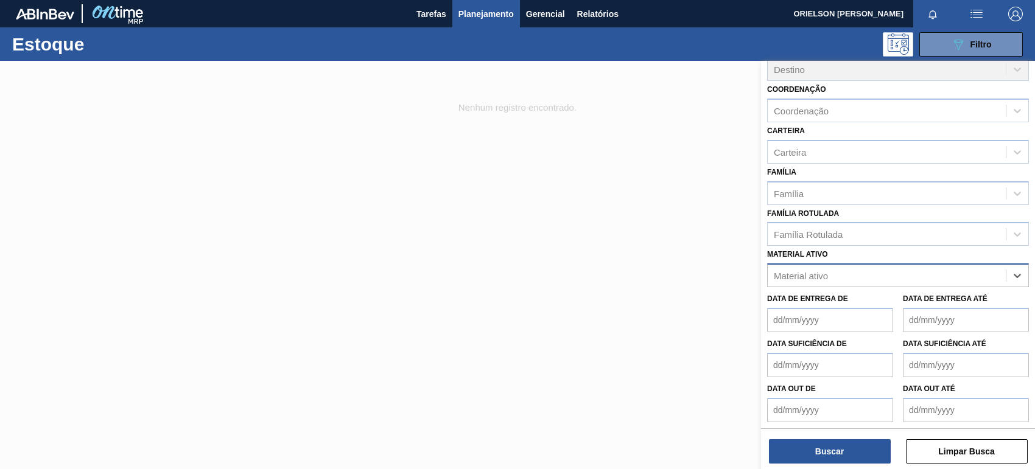
paste ativo "30003513"
type ativo "30003513"
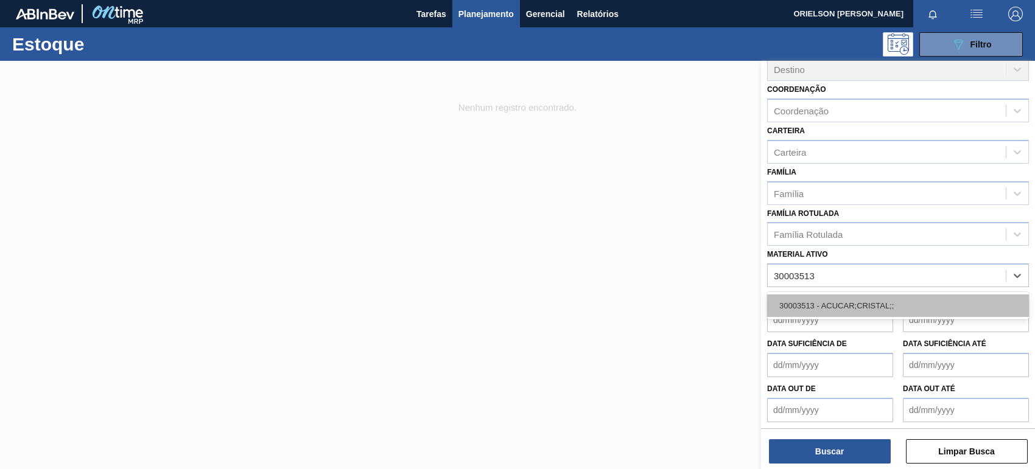
click at [841, 309] on div "30003513 - ACUCAR;CRISTAL;;" at bounding box center [898, 306] width 262 height 23
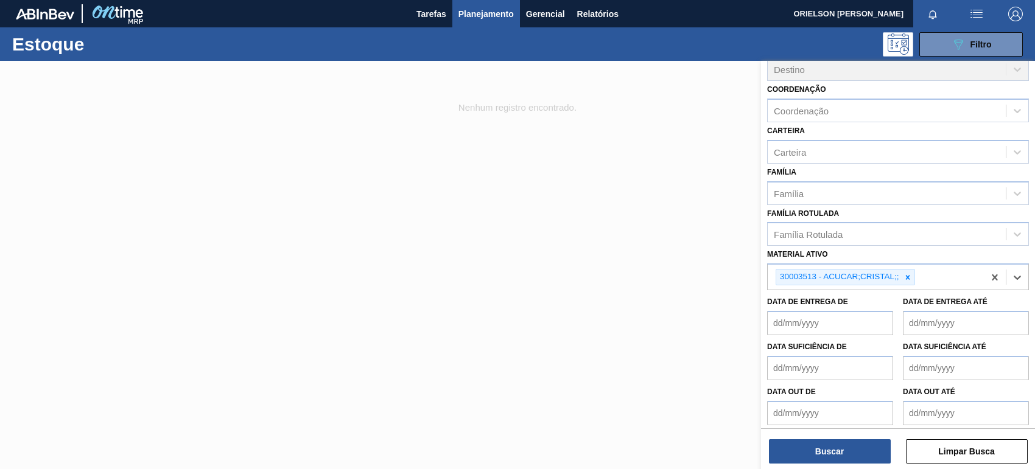
click at [845, 435] on div "Buscar Limpar Busca" at bounding box center [898, 446] width 274 height 34
click at [843, 454] on button "Buscar" at bounding box center [830, 452] width 122 height 24
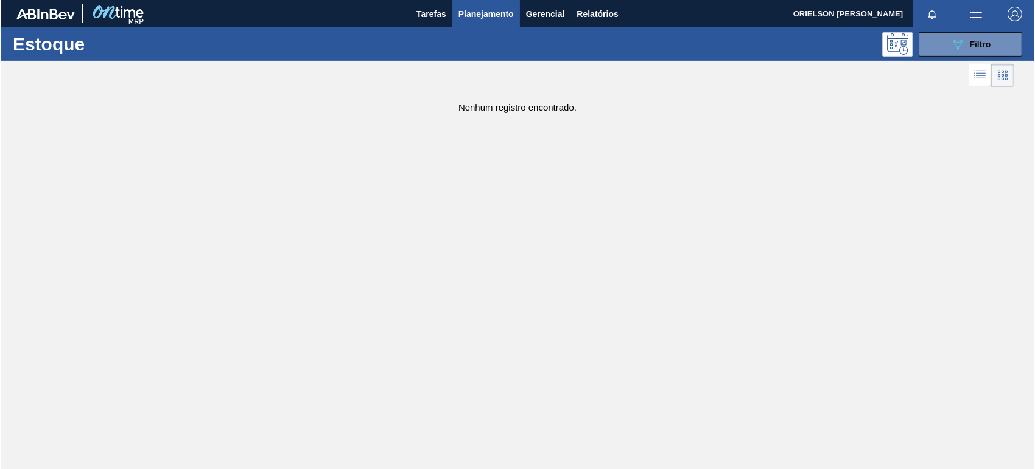
scroll to position [114, 0]
click at [951, 46] on icon "089F7B8B-B2A5-4AFE-B5C0-19BA573D28AC" at bounding box center [958, 44] width 15 height 15
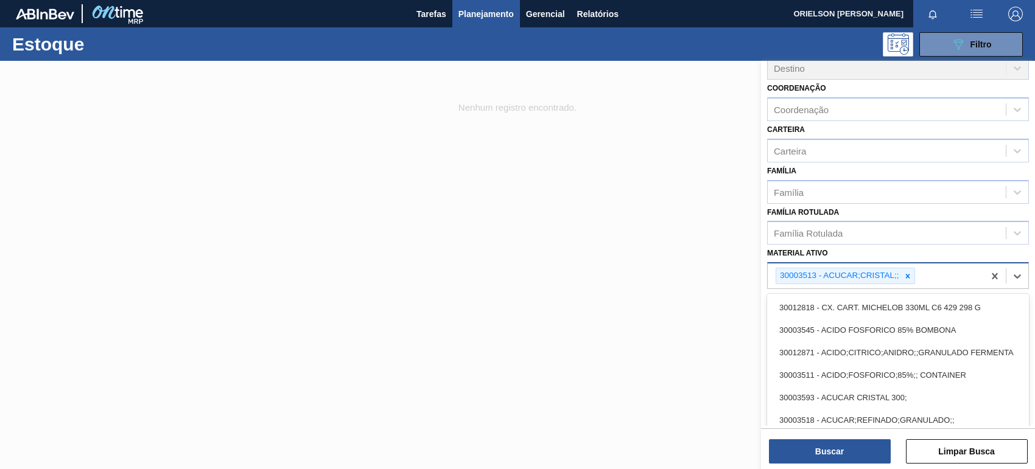
click at [928, 266] on div "30003513 - ACUCAR;CRISTAL;;" at bounding box center [876, 276] width 216 height 25
paste ativo "20009040"
type ativo "20009040"
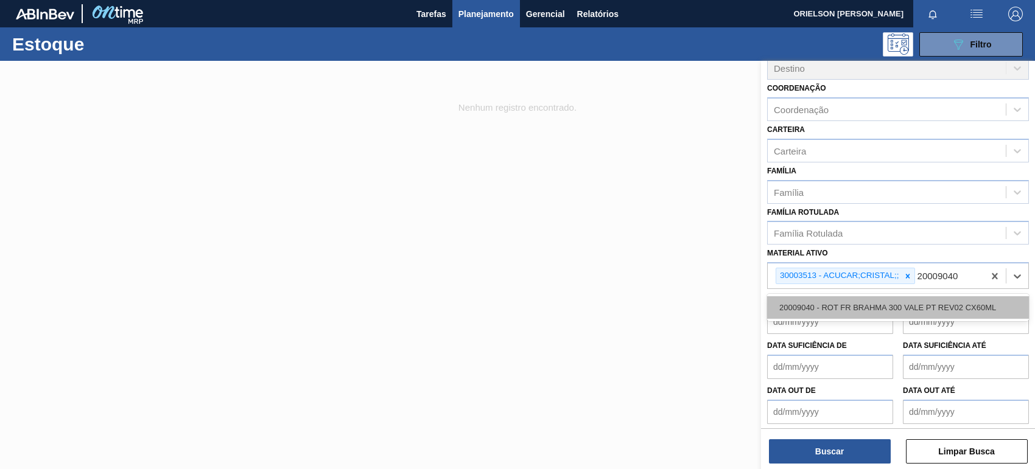
click at [866, 311] on div "20009040 - ROT FR BRAHMA 300 VALE PT REV02 CX60ML" at bounding box center [898, 307] width 262 height 23
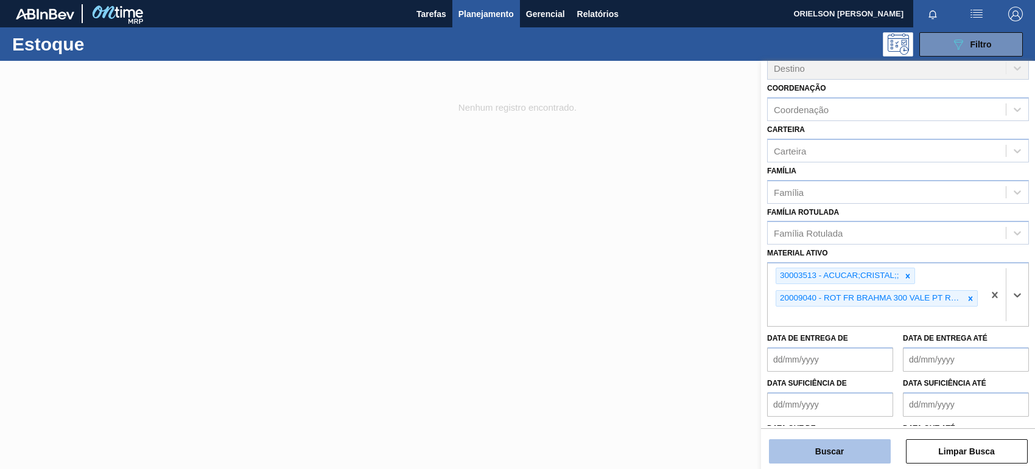
click at [871, 448] on button "Buscar" at bounding box center [830, 452] width 122 height 24
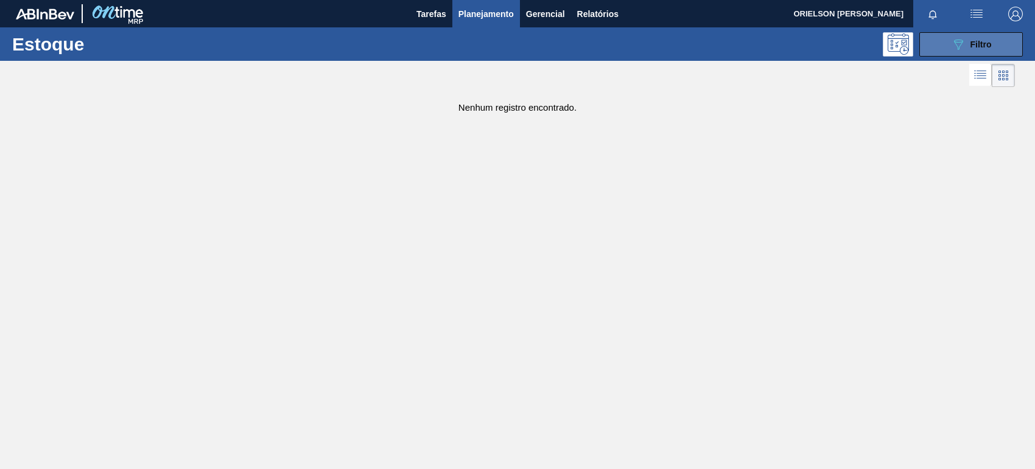
click at [954, 38] on icon "089F7B8B-B2A5-4AFE-B5C0-19BA573D28AC" at bounding box center [958, 44] width 15 height 15
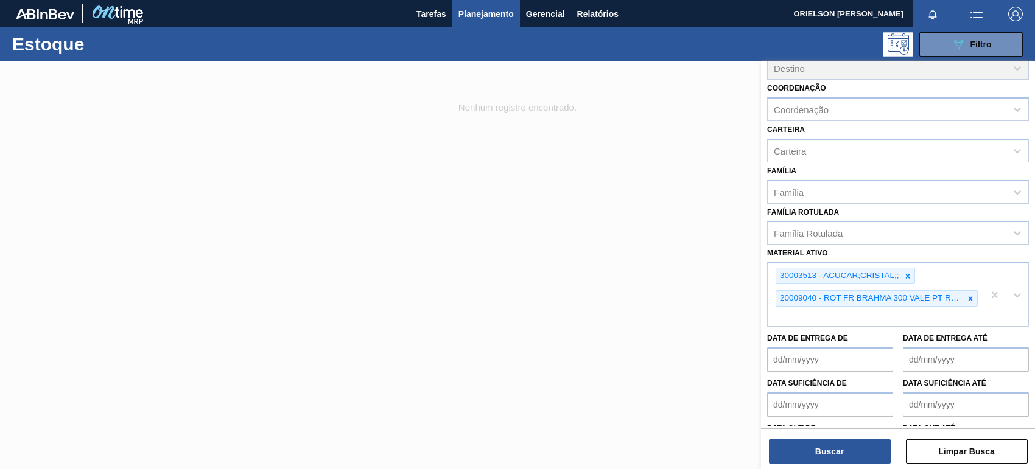
click at [965, 291] on div at bounding box center [970, 298] width 13 height 15
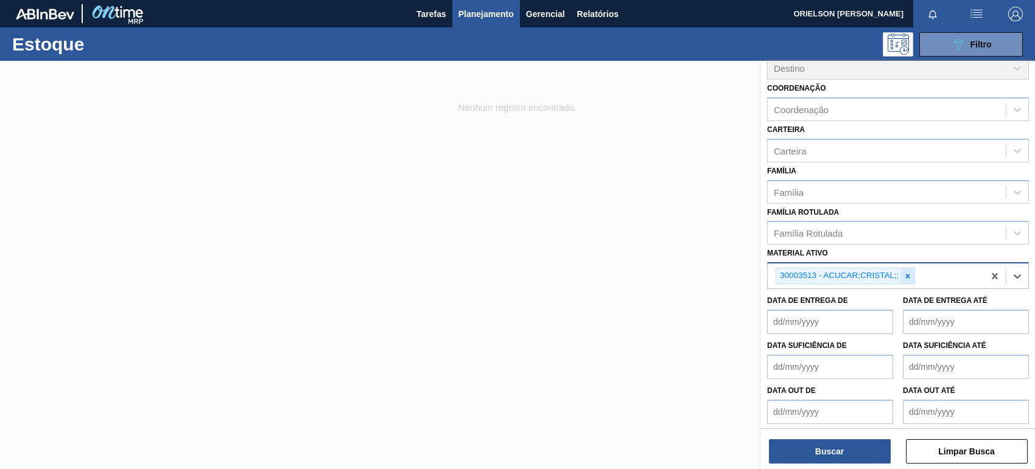
click at [911, 272] on icon at bounding box center [907, 276] width 9 height 9
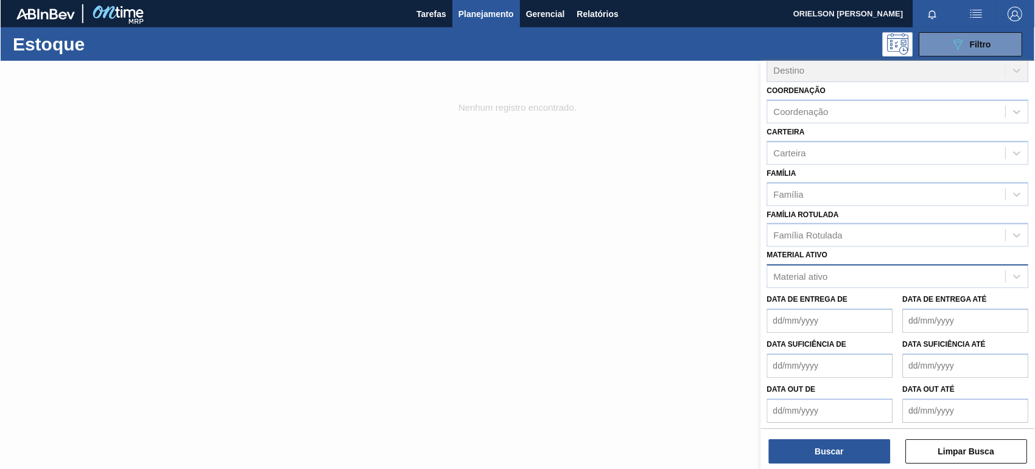
scroll to position [111, 0]
